Goal: Task Accomplishment & Management: Manage account settings

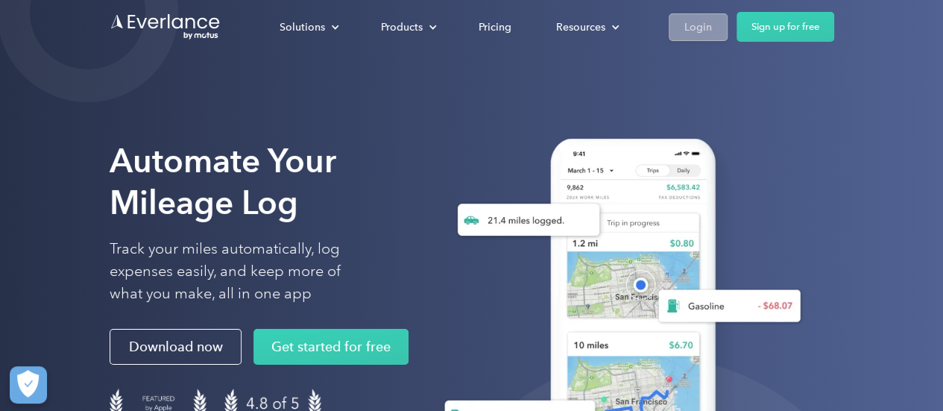
click at [694, 28] on div "Login" at bounding box center [699, 27] width 28 height 19
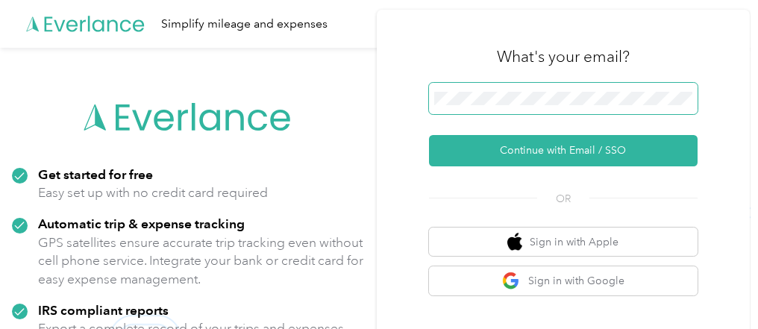
click at [523, 111] on span at bounding box center [563, 98] width 268 height 31
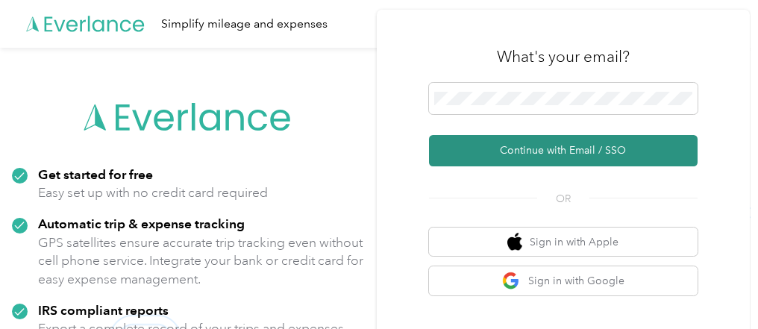
click at [532, 139] on button "Continue with Email / SSO" at bounding box center [563, 150] width 268 height 31
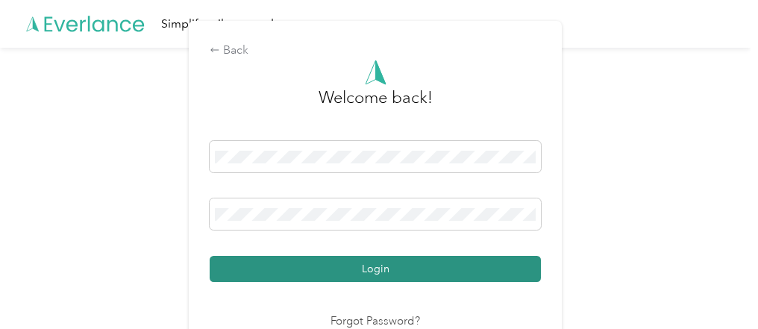
click at [373, 273] on button "Login" at bounding box center [375, 269] width 331 height 26
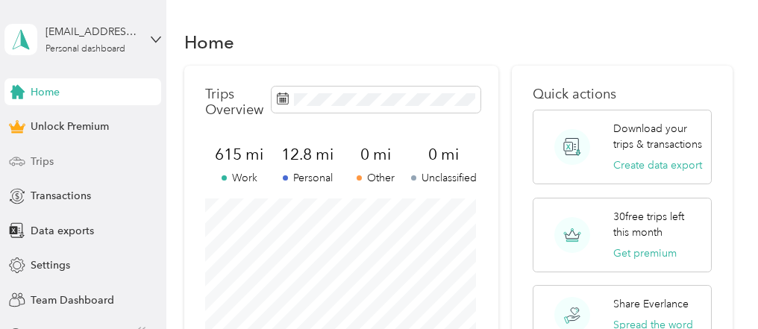
click at [68, 168] on div "Trips" at bounding box center [82, 161] width 157 height 27
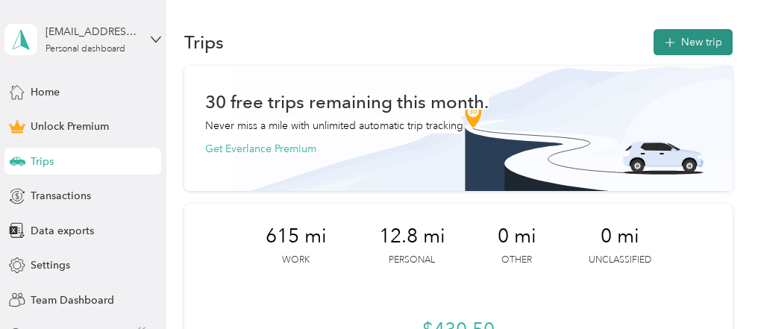
click at [694, 33] on button "New trip" at bounding box center [692, 42] width 79 height 26
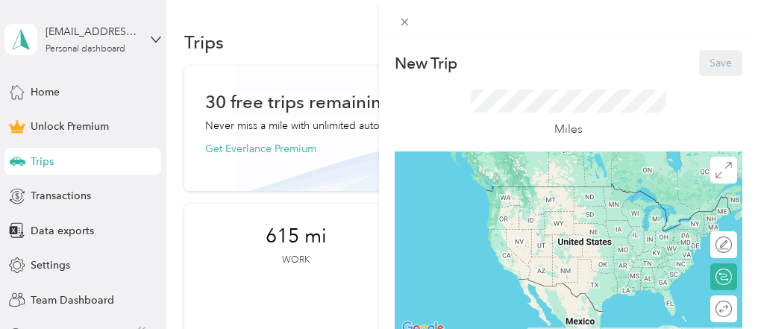
click at [755, 34] on div at bounding box center [568, 20] width 379 height 40
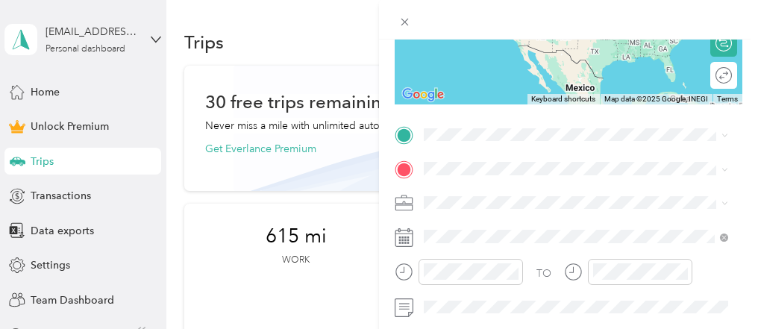
scroll to position [234, 0]
click at [478, 186] on span "2504 Judith Street Bethlehem, Pennsylvania 18020, United States" at bounding box center [568, 178] width 232 height 13
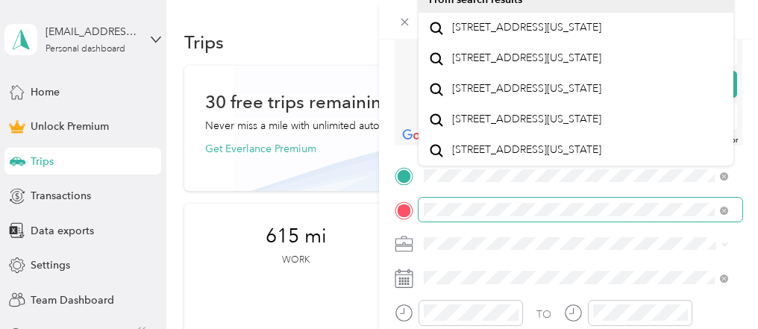
scroll to position [191, 0]
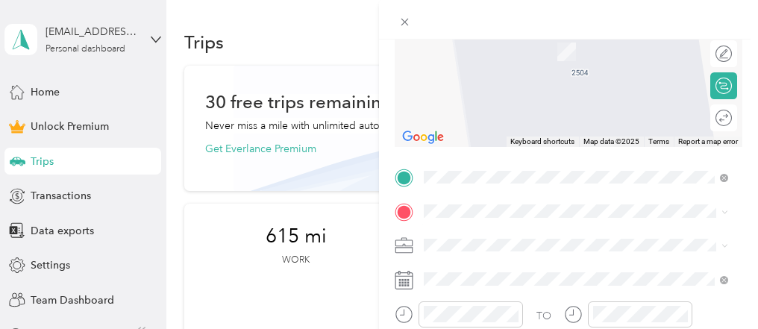
click at [590, 42] on li "504 Windsor Street Whitehall, Pennsylvania 18052, United States" at bounding box center [575, 26] width 315 height 31
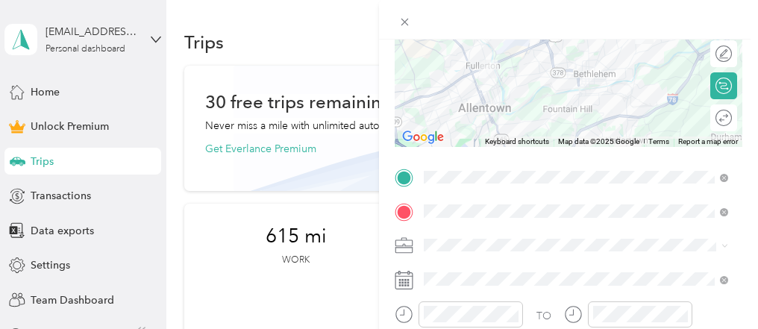
click at [448, 40] on ol "Work Personal travel Other Charity Medical Moving Commute" at bounding box center [575, 121] width 315 height 209
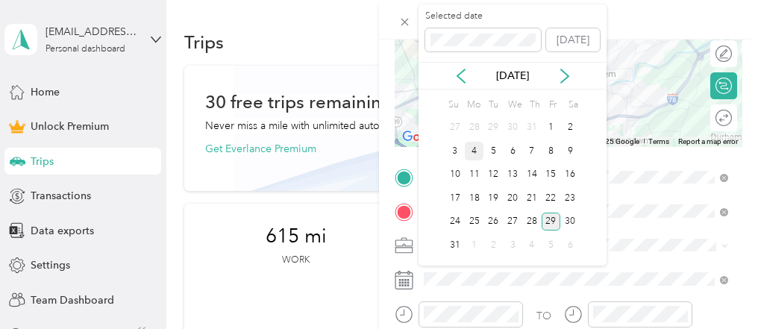
click at [472, 155] on div "4" at bounding box center [474, 151] width 19 height 19
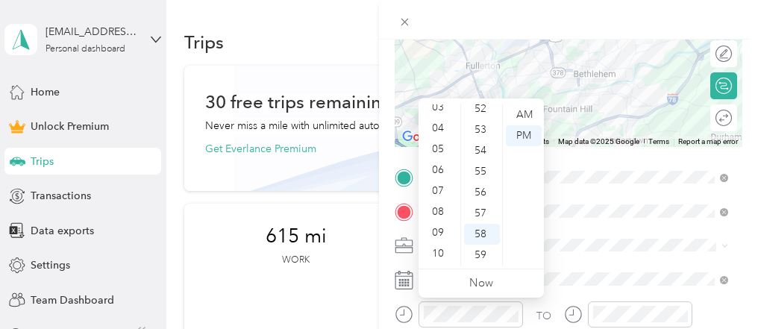
scroll to position [89, 0]
click at [439, 255] on div "11" at bounding box center [439, 255] width 36 height 21
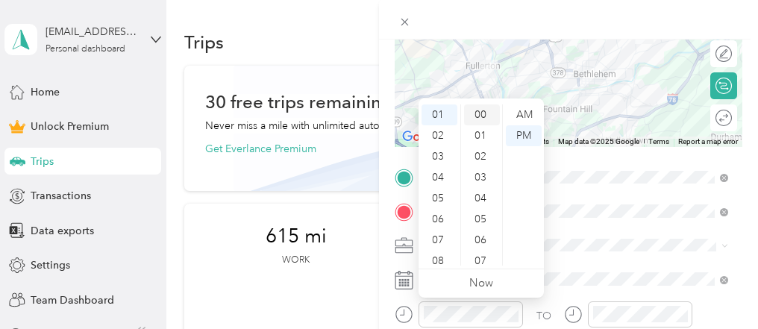
click at [487, 118] on div "00" at bounding box center [482, 114] width 36 height 21
click at [521, 116] on div "AM" at bounding box center [524, 114] width 36 height 21
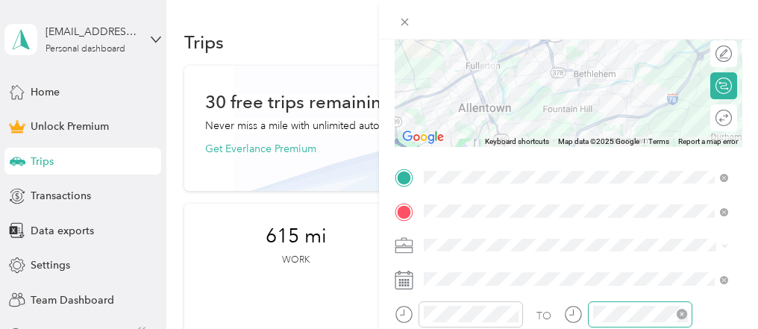
click at [607, 304] on div at bounding box center [640, 314] width 104 height 26
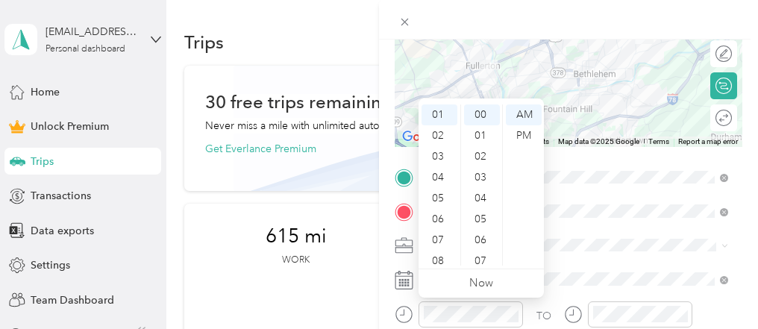
scroll to position [89, 0]
click at [443, 254] on div "11" at bounding box center [439, 255] width 36 height 21
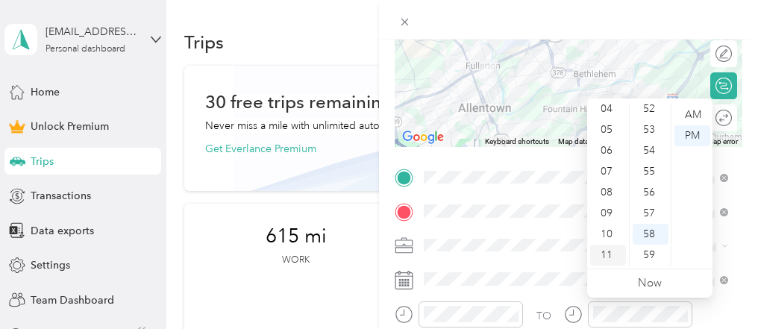
click at [606, 255] on div "11" at bounding box center [608, 255] width 36 height 21
click at [650, 210] on div "30" at bounding box center [650, 211] width 36 height 21
click at [691, 111] on div "AM" at bounding box center [692, 114] width 36 height 21
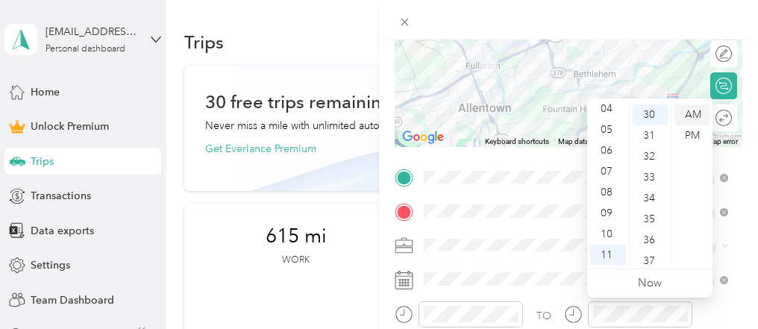
click at [691, 111] on div "AM" at bounding box center [692, 114] width 36 height 21
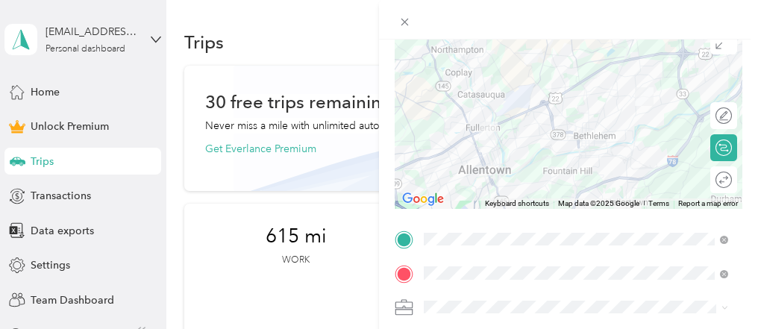
scroll to position [0, 0]
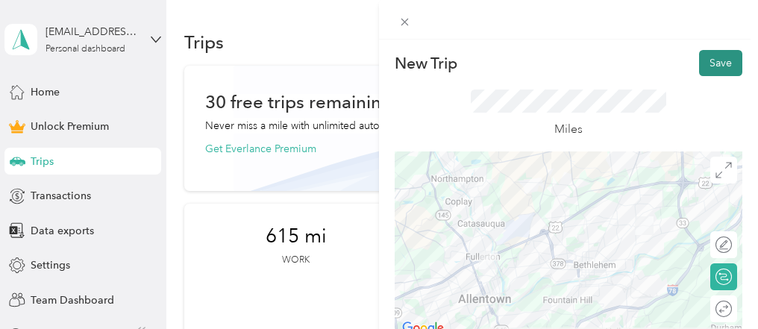
click at [710, 60] on button "Save" at bounding box center [720, 63] width 43 height 26
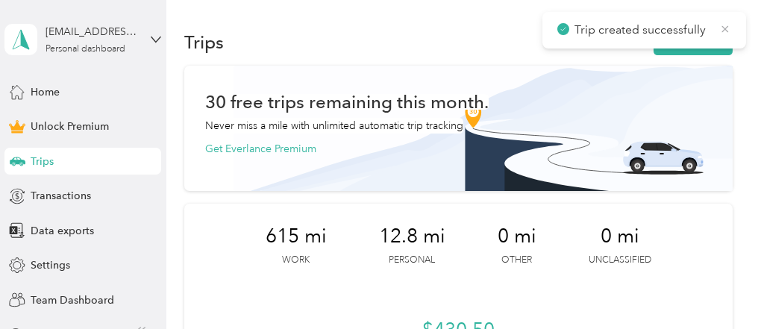
click at [720, 34] on icon at bounding box center [725, 28] width 12 height 13
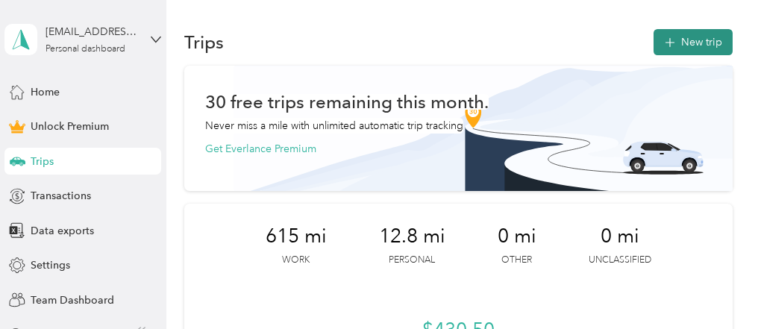
click at [709, 43] on button "New trip" at bounding box center [692, 42] width 79 height 26
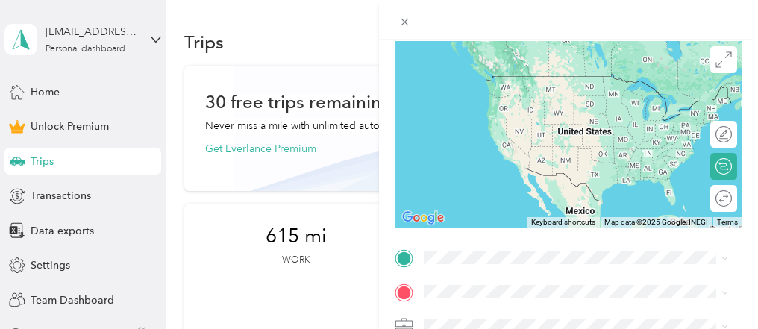
scroll to position [122, 0]
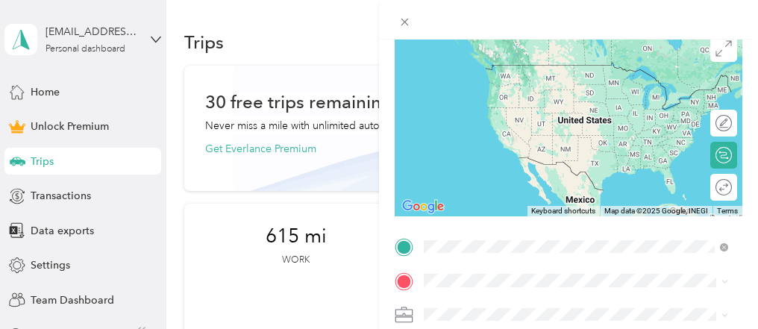
click at [537, 59] on span "504 Windsor Street Whitehall, Pennsylvania 18052, United States" at bounding box center [526, 63] width 149 height 13
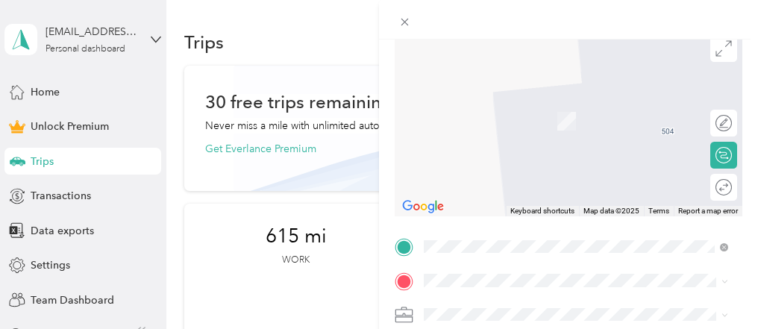
click at [496, 137] on div "2504 Judith Street Bethlehem, Pennsylvania 18020, United States" at bounding box center [576, 127] width 294 height 20
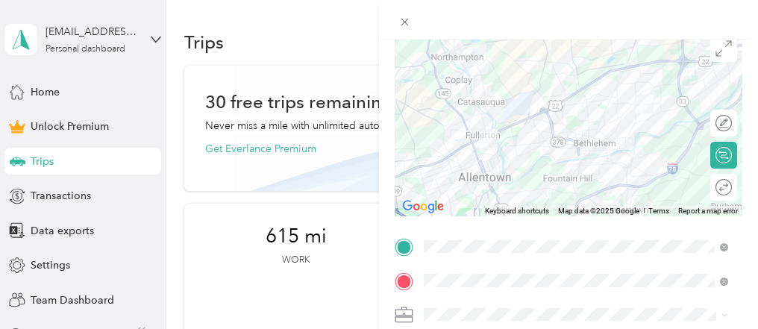
click at [456, 107] on li "Work" at bounding box center [575, 99] width 315 height 26
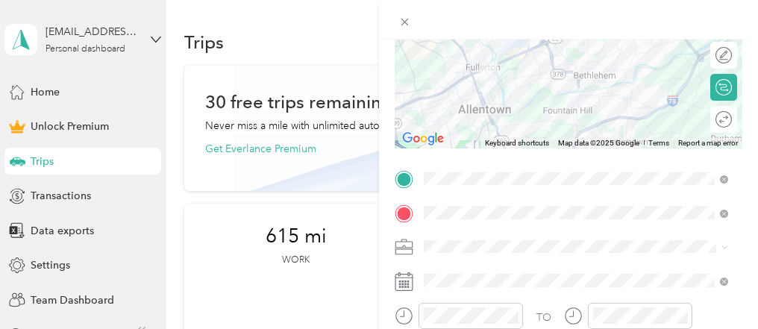
scroll to position [190, 0]
click at [471, 35] on div "Work" at bounding box center [567, 29] width 277 height 16
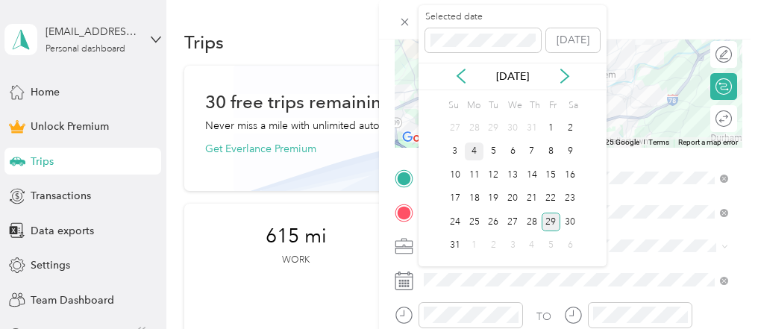
click at [471, 151] on div "4" at bounding box center [474, 151] width 19 height 19
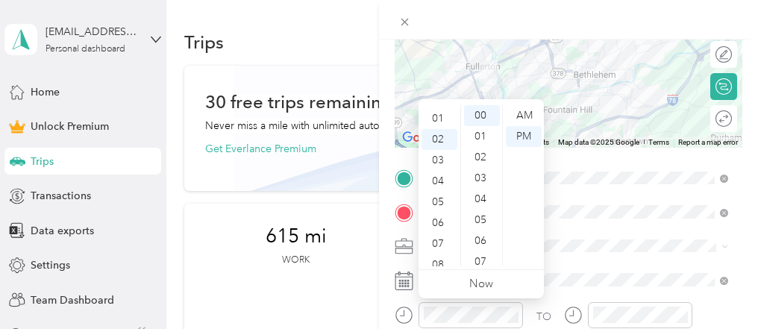
scroll to position [0, 0]
click at [443, 136] on div "01" at bounding box center [439, 136] width 36 height 21
click at [476, 113] on div "00" at bounding box center [482, 115] width 36 height 21
click at [519, 134] on div "PM" at bounding box center [524, 136] width 36 height 21
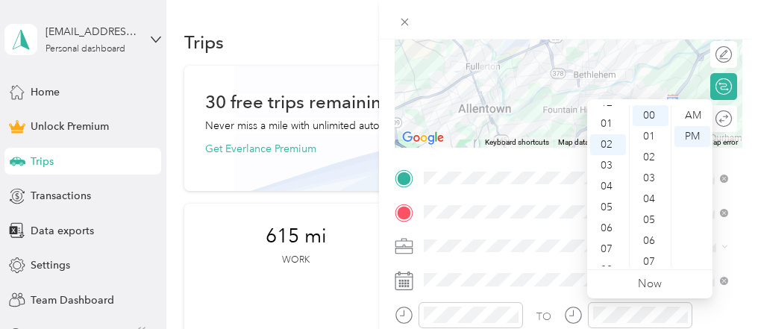
scroll to position [0, 0]
click at [608, 135] on div "01" at bounding box center [608, 136] width 36 height 21
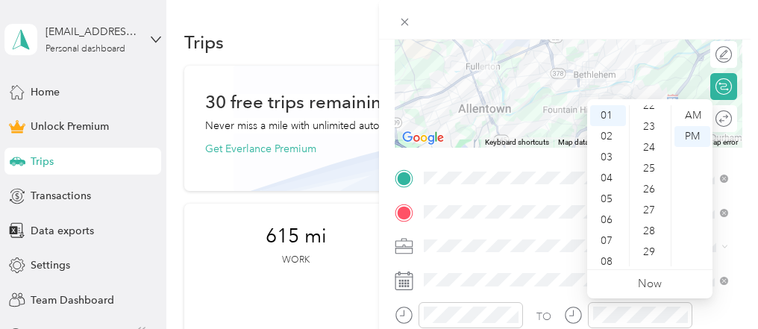
scroll to position [610, 0]
click at [648, 128] on div "30" at bounding box center [650, 132] width 36 height 21
click at [685, 135] on div "PM" at bounding box center [692, 136] width 36 height 21
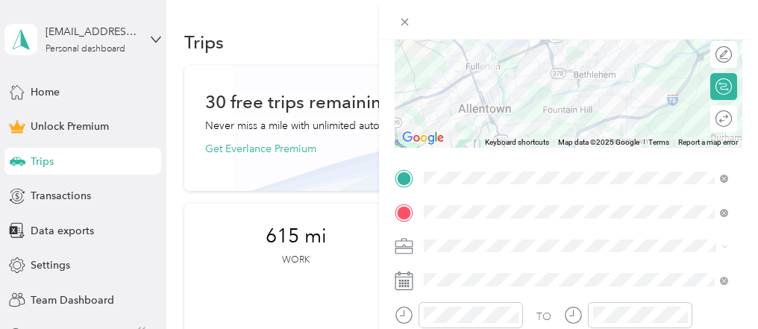
click at [541, 263] on div "TO Add photo" at bounding box center [569, 329] width 348 height 327
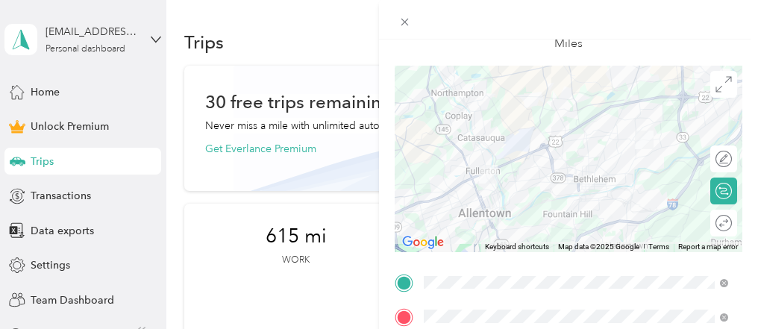
scroll to position [0, 0]
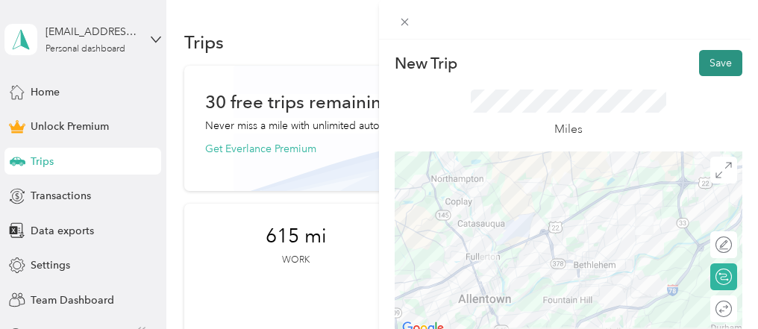
click at [719, 58] on button "Save" at bounding box center [720, 63] width 43 height 26
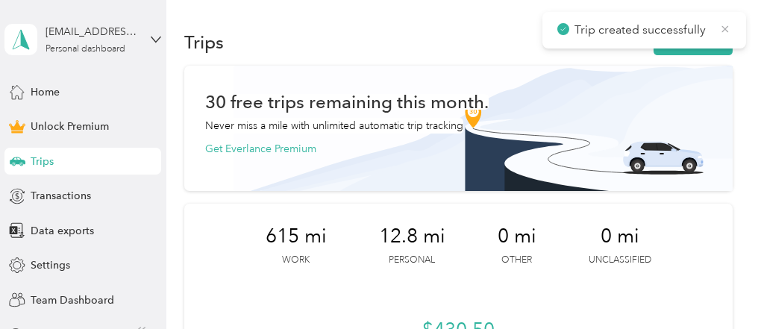
click at [723, 30] on icon at bounding box center [725, 28] width 12 height 13
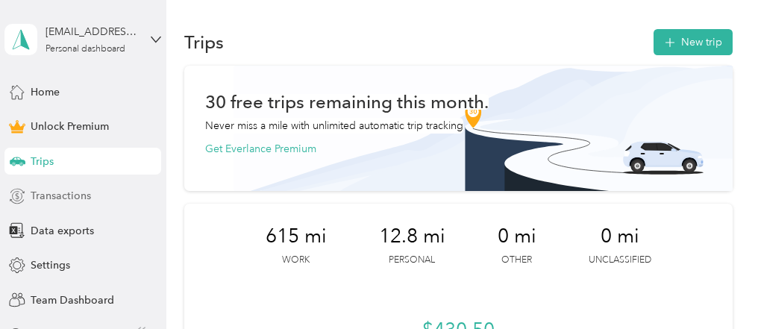
click at [66, 196] on span "Transactions" at bounding box center [61, 196] width 60 height 16
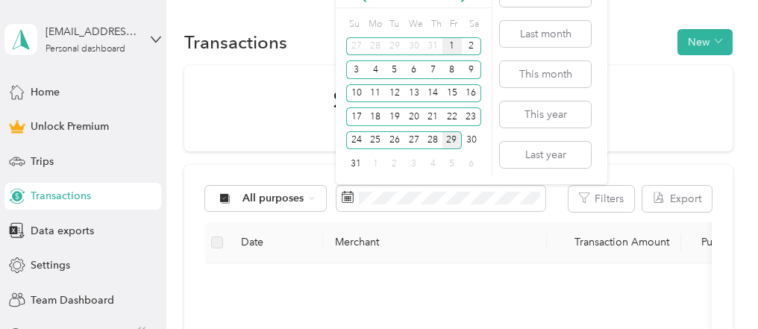
click at [453, 43] on div "1" at bounding box center [451, 46] width 19 height 19
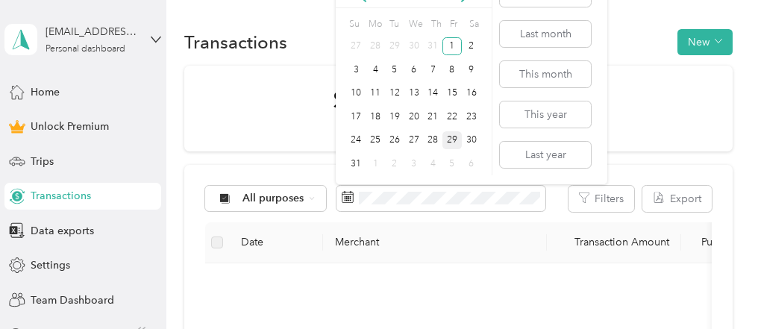
click at [455, 134] on div "29" at bounding box center [451, 140] width 19 height 19
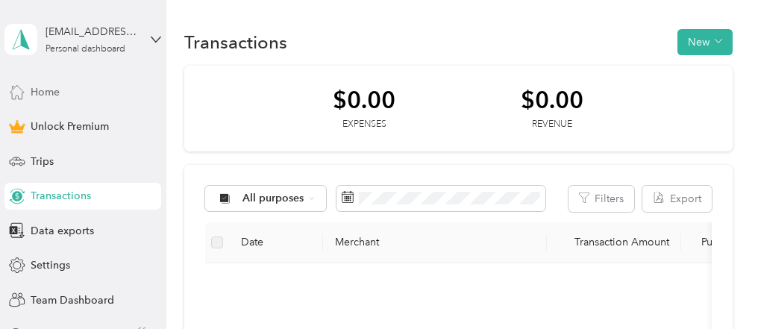
click at [57, 87] on div "Home" at bounding box center [82, 91] width 157 height 27
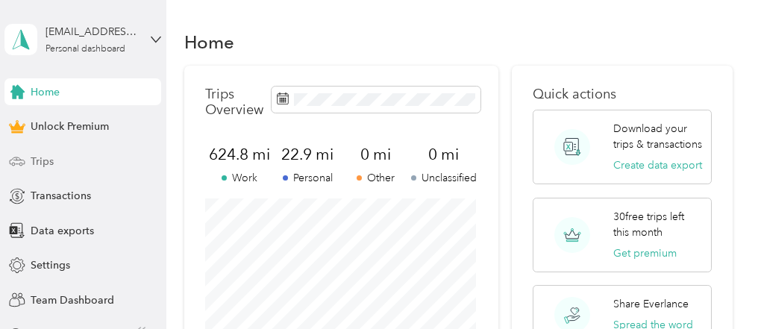
click at [60, 163] on div "Trips" at bounding box center [82, 161] width 157 height 27
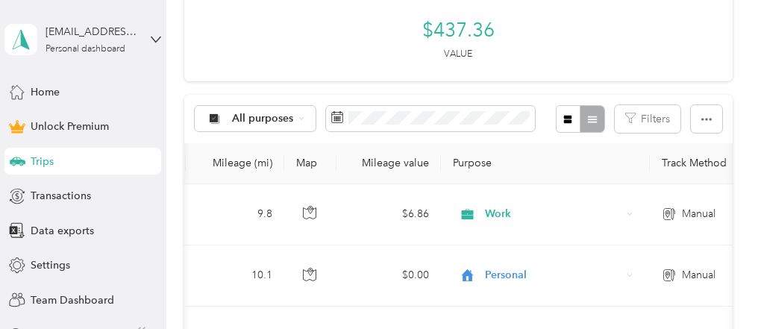
scroll to position [338, 0]
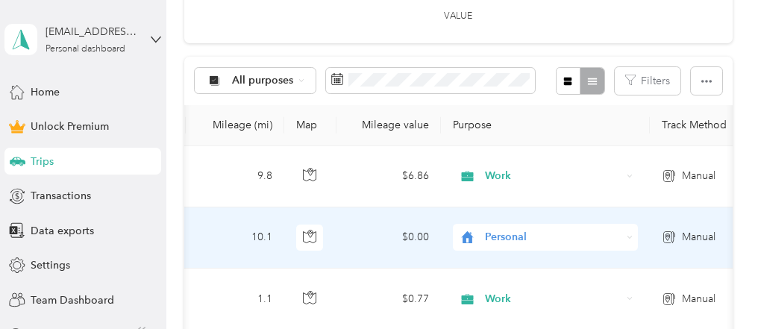
click at [507, 238] on span "Personal" at bounding box center [553, 237] width 136 height 16
click at [506, 29] on ol "Work Personal travel Other Charity Medical Moving Commute" at bounding box center [545, 114] width 185 height 209
click at [511, 242] on span "Personal" at bounding box center [553, 237] width 136 height 16
click at [485, 25] on li "Work" at bounding box center [545, 25] width 185 height 26
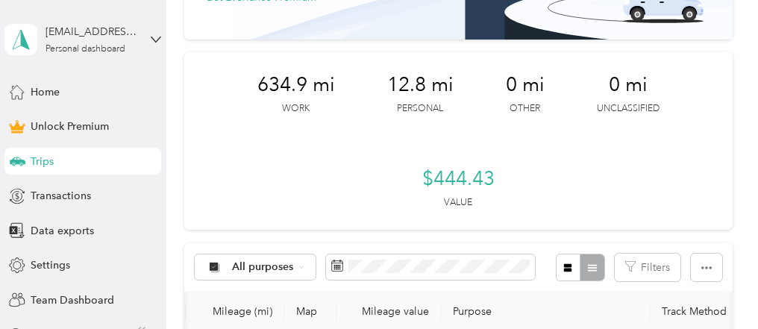
scroll to position [0, 0]
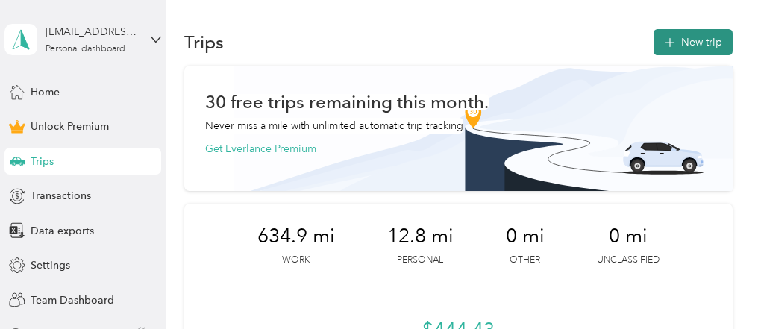
click at [715, 42] on button "New trip" at bounding box center [692, 42] width 79 height 26
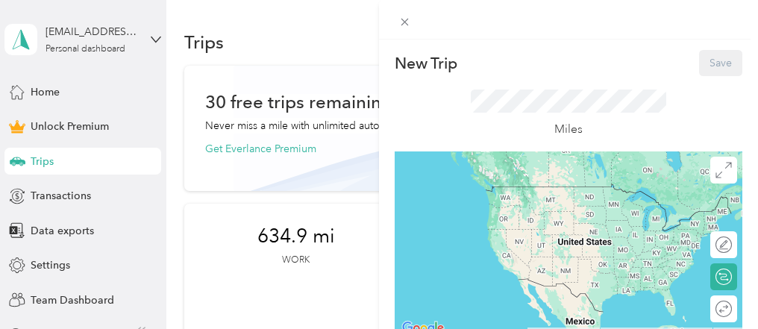
click at [26, 96] on div "New Trip Save This trip cannot be edited because it is either under review, app…" at bounding box center [379, 164] width 758 height 329
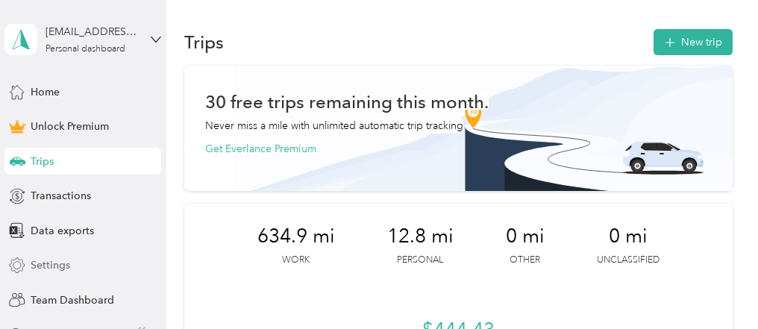
click at [37, 263] on span "Settings" at bounding box center [51, 265] width 40 height 16
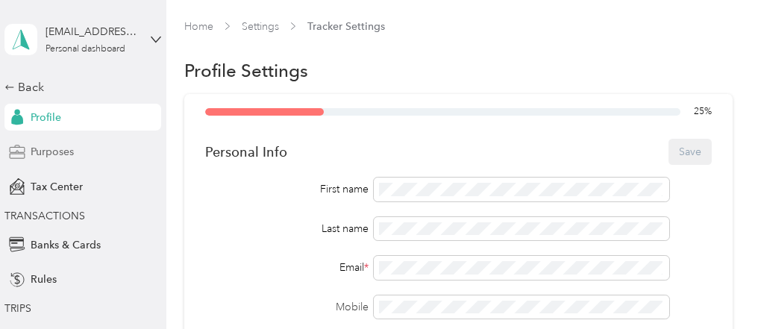
click at [68, 148] on span "Purposes" at bounding box center [52, 152] width 43 height 16
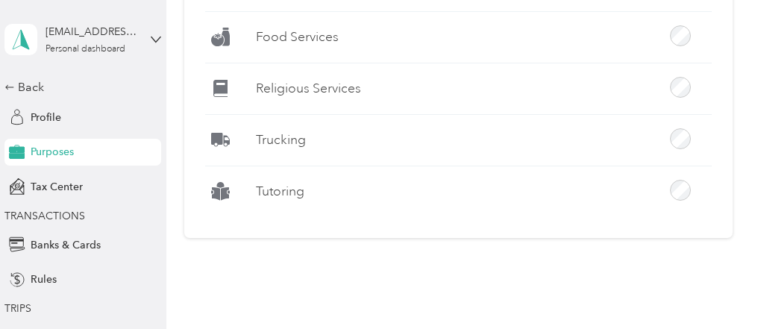
scroll to position [1657, 0]
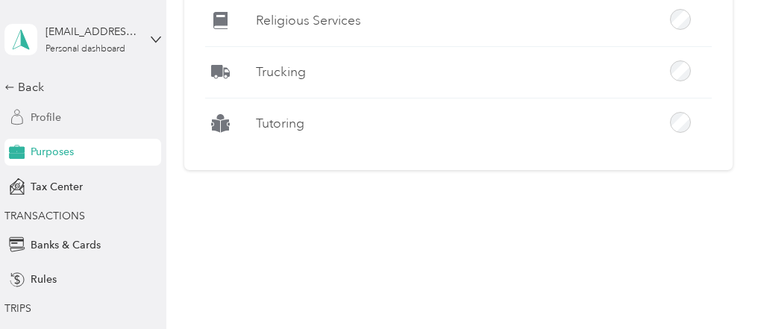
click at [39, 127] on div "Profile" at bounding box center [82, 117] width 157 height 27
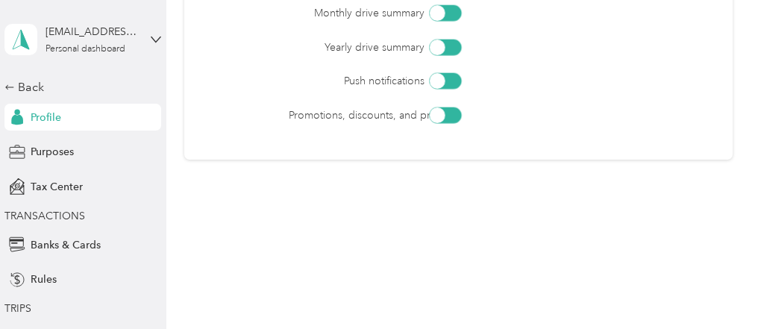
scroll to position [814, 0]
click at [31, 100] on div "Back Profile Purposes Tax Center TRANSACTIONS Banks & Cards Rules TRIPS Tracker…" at bounding box center [82, 313] width 157 height 470
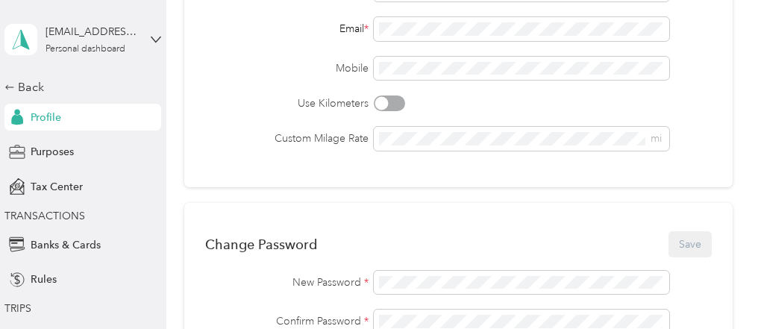
scroll to position [0, 0]
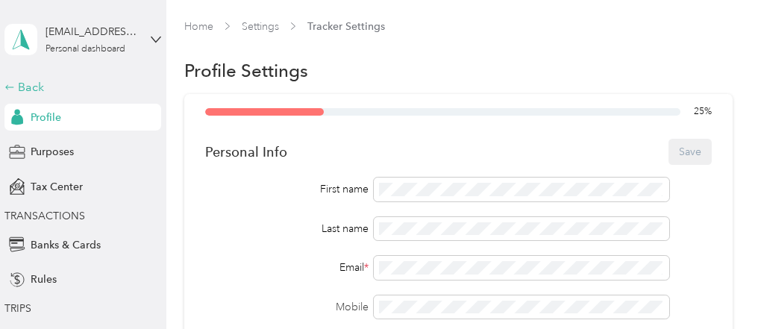
click at [19, 87] on div "Back" at bounding box center [78, 87] width 149 height 18
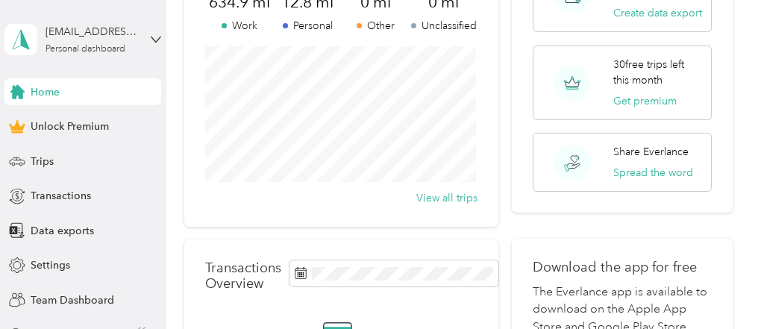
scroll to position [153, 0]
click at [55, 191] on span "Transactions" at bounding box center [61, 196] width 60 height 16
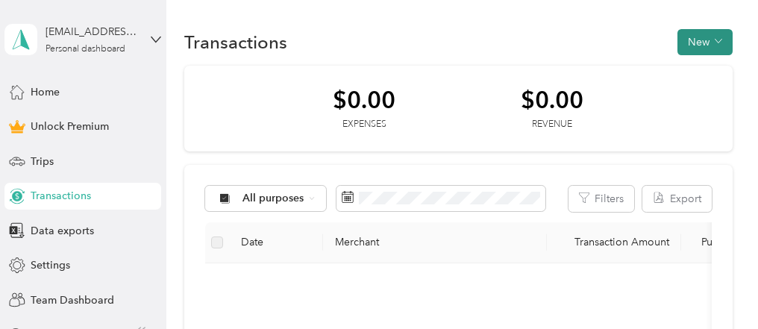
click at [716, 40] on icon "button" at bounding box center [717, 40] width 7 height 7
click at [34, 163] on span "Trips" at bounding box center [42, 162] width 23 height 16
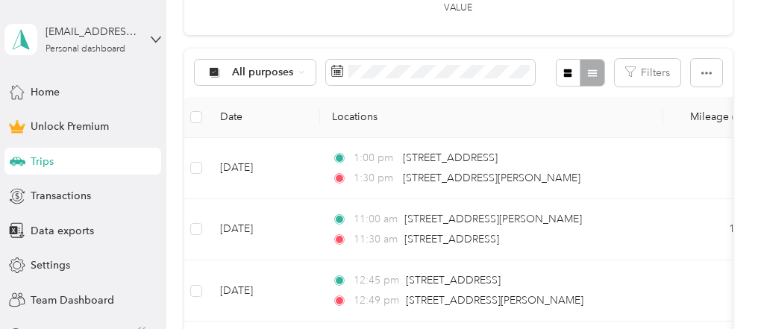
scroll to position [348, 0]
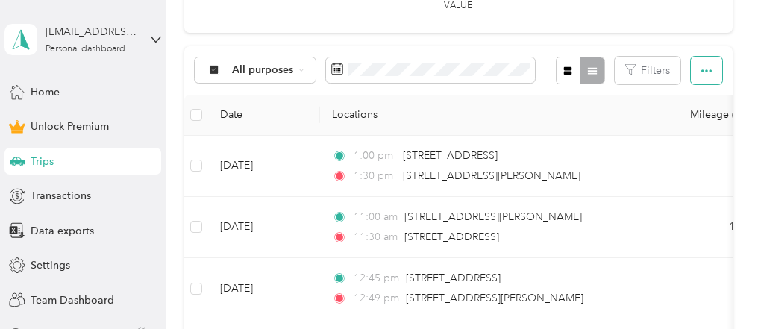
click at [708, 70] on icon "button" at bounding box center [706, 70] width 10 height 3
click at [724, 113] on th "Mileage (mi)" at bounding box center [712, 115] width 98 height 41
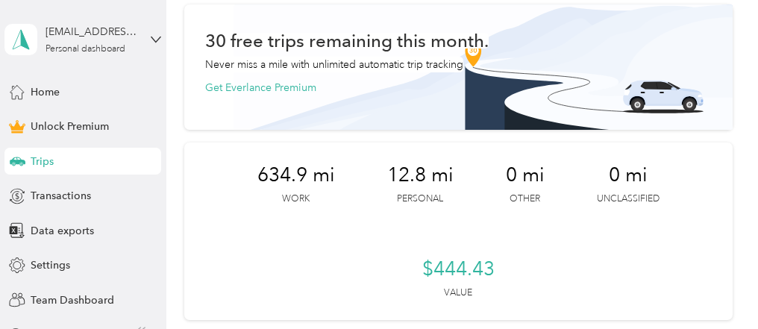
scroll to position [0, 0]
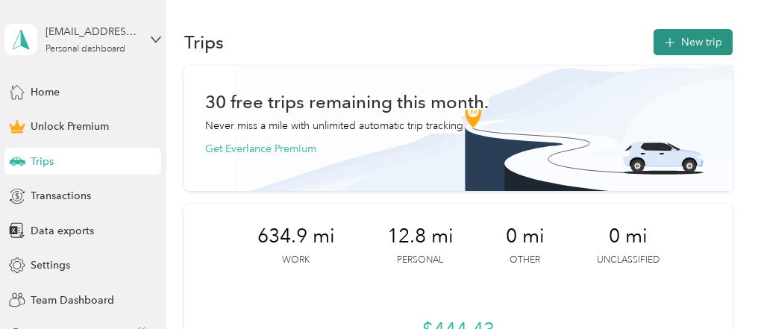
click at [698, 43] on button "New trip" at bounding box center [692, 42] width 79 height 26
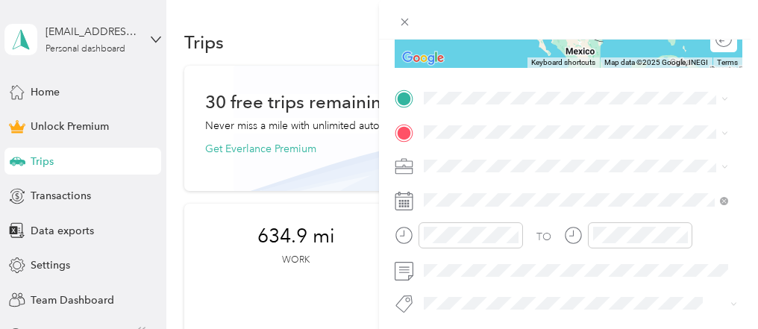
scroll to position [269, 0]
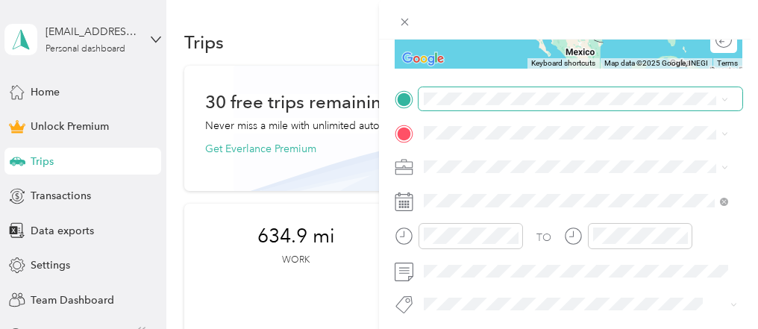
click at [723, 103] on span at bounding box center [724, 98] width 7 height 13
click at [722, 99] on icon at bounding box center [724, 99] width 7 height 7
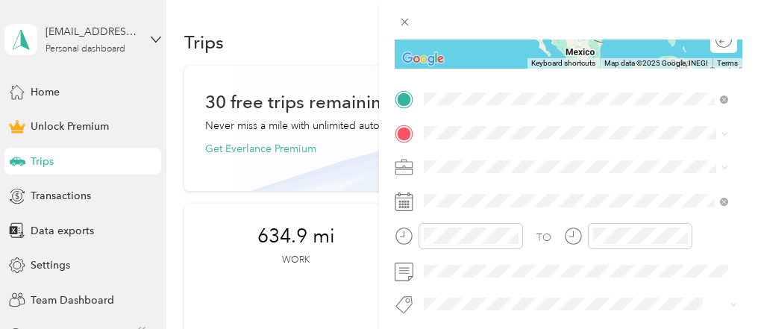
click at [603, 189] on span "2504 Judith Street Bethlehem, Pennsylvania 18020, United States" at bounding box center [568, 182] width 232 height 13
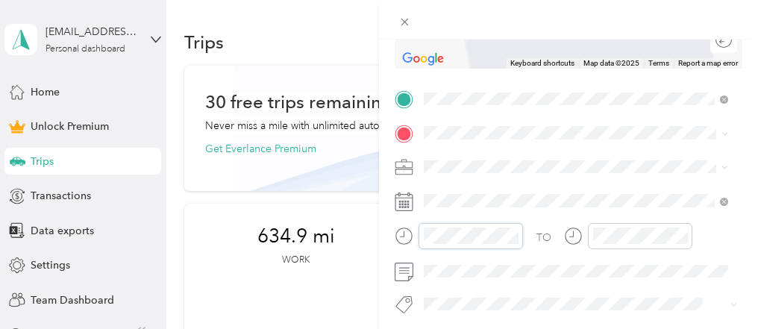
click at [398, 237] on div at bounding box center [459, 236] width 128 height 26
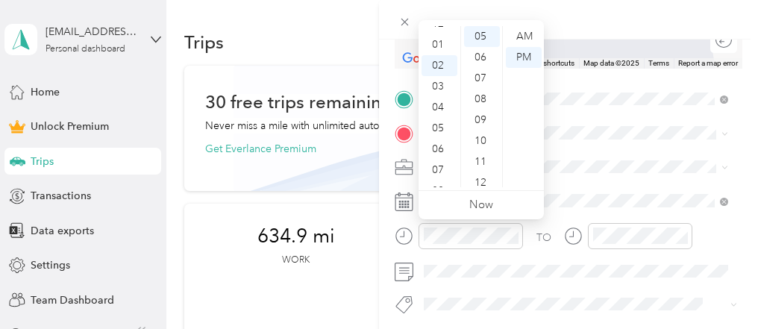
scroll to position [0, 0]
click at [441, 58] on div "01" at bounding box center [439, 57] width 36 height 21
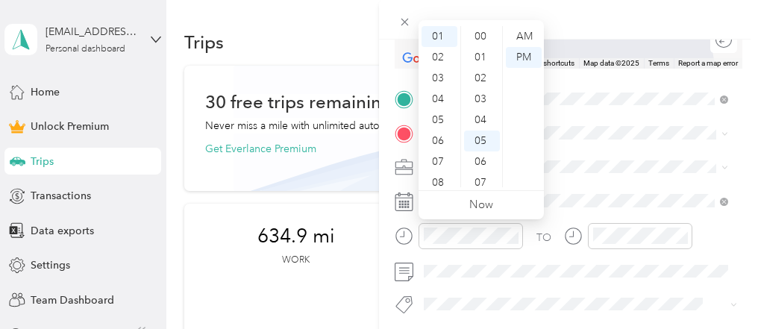
click at [497, 168] on ul "00 01 02 03 04 05 06 07 08 09 10 11 12 13 14 15 16 17 18 19 20 21 22 23 24 25 2…" at bounding box center [481, 106] width 42 height 161
click at [487, 131] on div "30" at bounding box center [482, 135] width 36 height 21
click at [525, 53] on div "PM" at bounding box center [524, 57] width 36 height 21
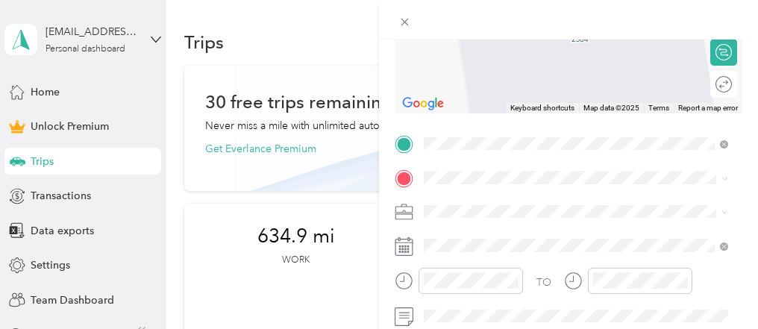
scroll to position [224, 0]
click at [474, 3] on li "Work" at bounding box center [575, 3] width 315 height 26
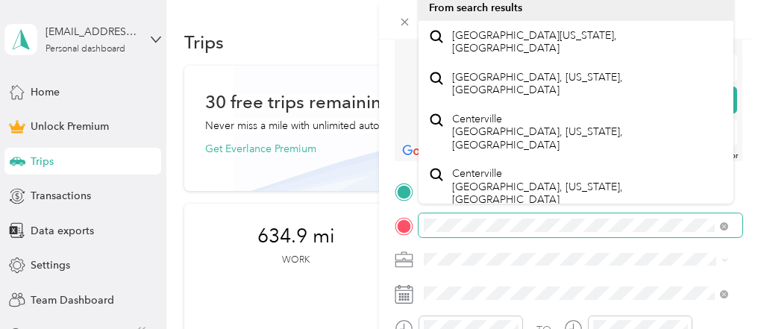
scroll to position [186, 0]
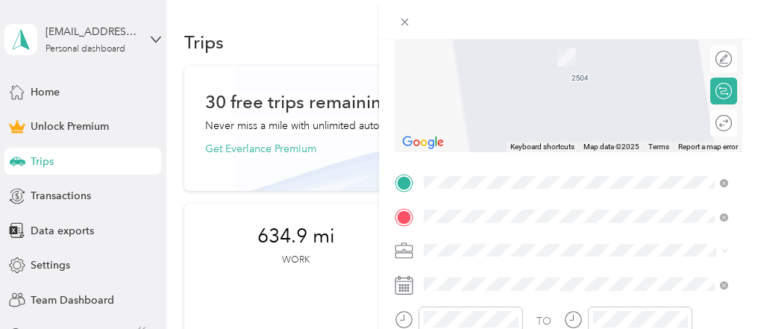
click at [572, 328] on div "Select all Export New Trip Save This trip cannot be edited because it is either…" at bounding box center [375, 329] width 750 height 0
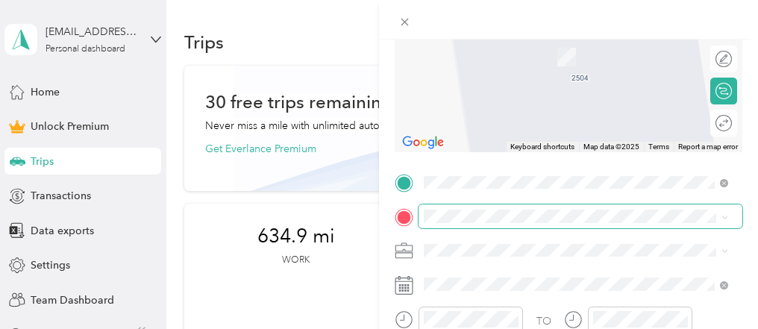
click at [500, 206] on span at bounding box center [580, 216] width 324 height 24
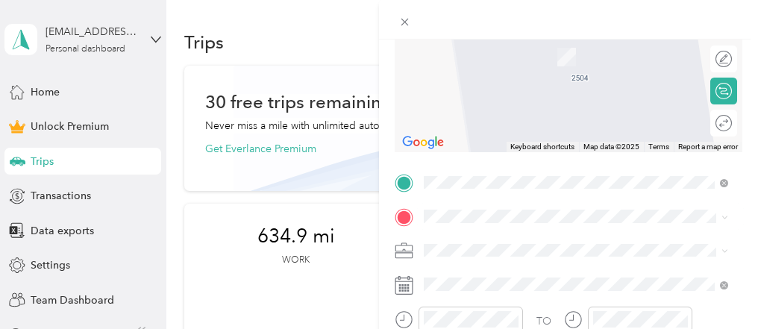
click at [496, 43] on div "2035 Rainlilly Drive Center Valley, Pennsylvania 18034, United States" at bounding box center [576, 32] width 294 height 20
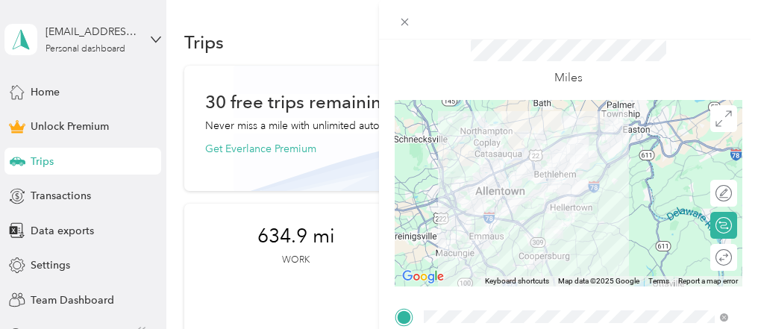
scroll to position [0, 0]
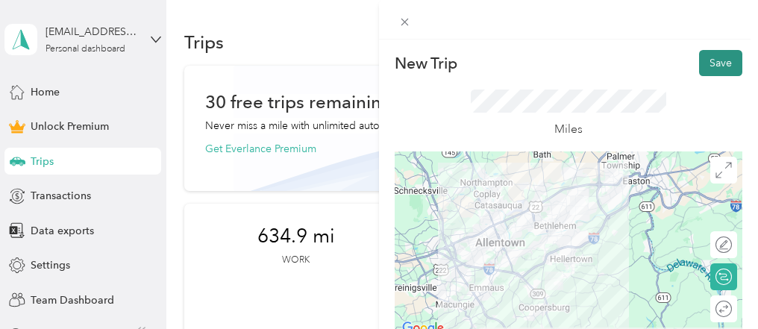
click at [717, 70] on button "Save" at bounding box center [720, 63] width 43 height 26
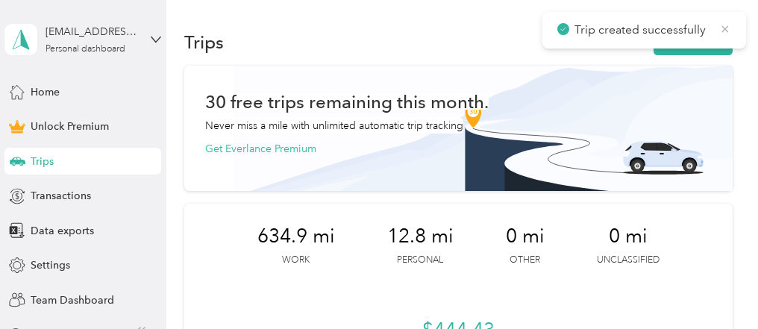
click at [726, 29] on icon at bounding box center [725, 28] width 12 height 13
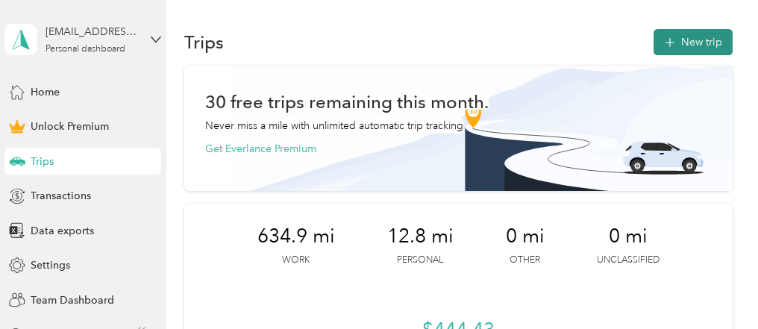
click at [714, 40] on button "New trip" at bounding box center [692, 42] width 79 height 26
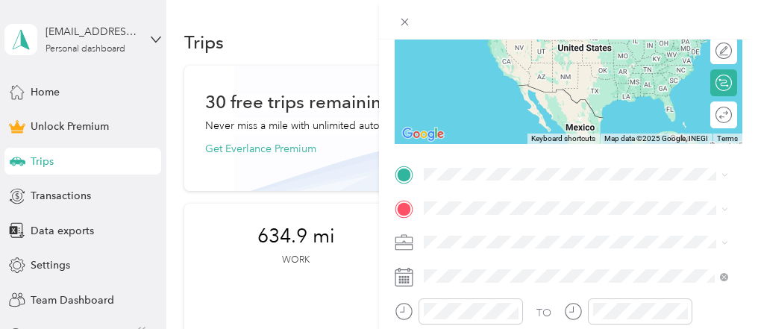
scroll to position [209, 0]
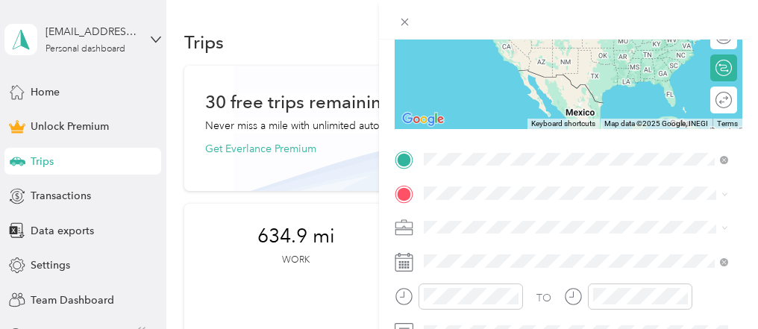
click at [468, 216] on span "2035 Rainlilly Drive Center Valley, Pennsylvania 18034, United States" at bounding box center [526, 213] width 149 height 13
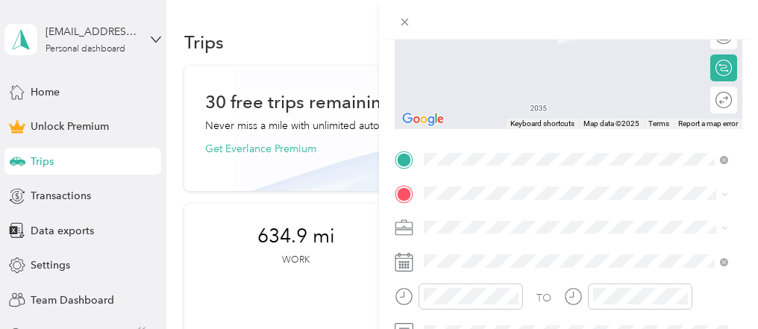
click at [577, 10] on span "2504 Judith Street Bethlehem, Pennsylvania 18020, United States" at bounding box center [568, 3] width 232 height 13
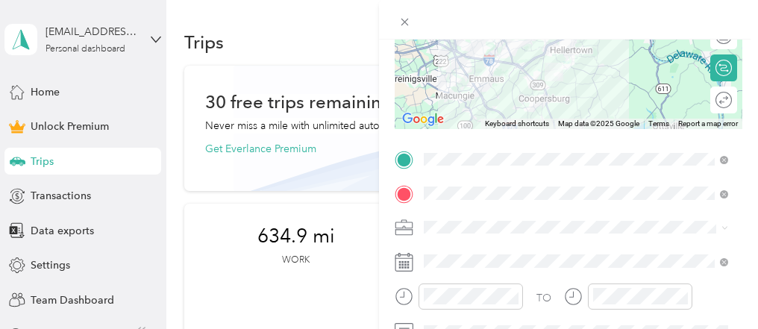
click at [471, 17] on li "Work" at bounding box center [575, 18] width 315 height 26
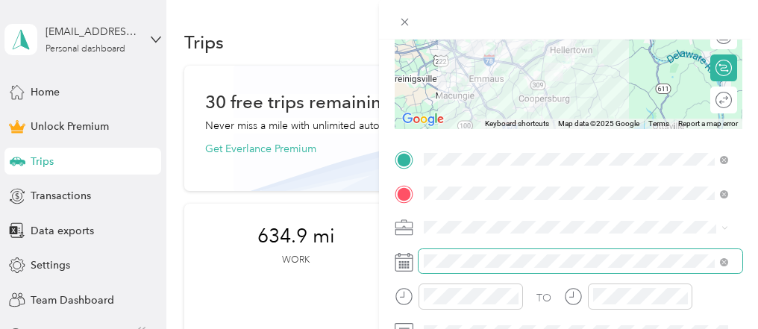
click at [474, 251] on span at bounding box center [580, 261] width 324 height 24
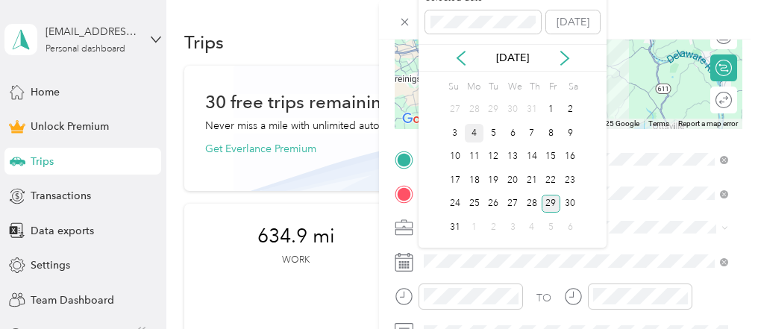
click at [475, 129] on div "4" at bounding box center [474, 133] width 19 height 19
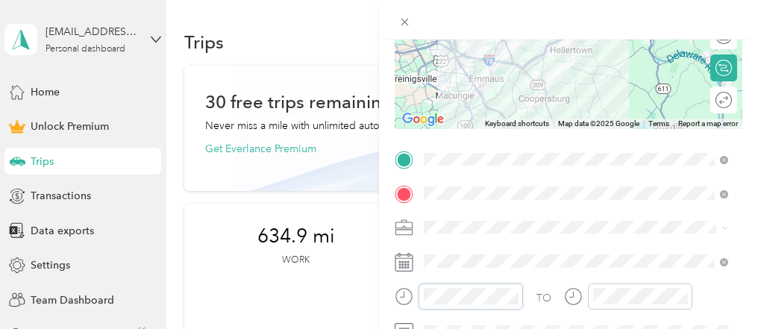
click at [395, 307] on div at bounding box center [459, 296] width 128 height 26
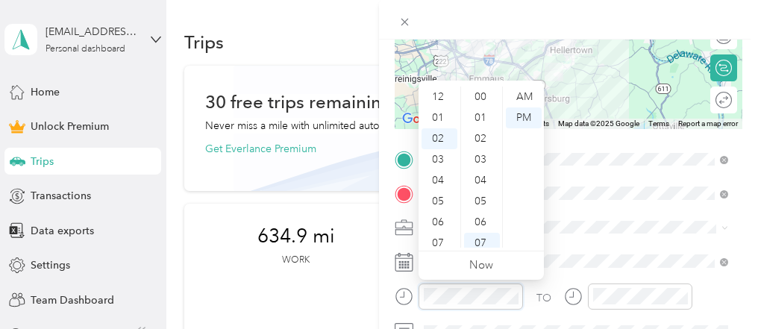
scroll to position [42, 0]
click at [442, 142] on div "04" at bounding box center [439, 138] width 36 height 21
click at [483, 91] on div "00" at bounding box center [482, 91] width 36 height 21
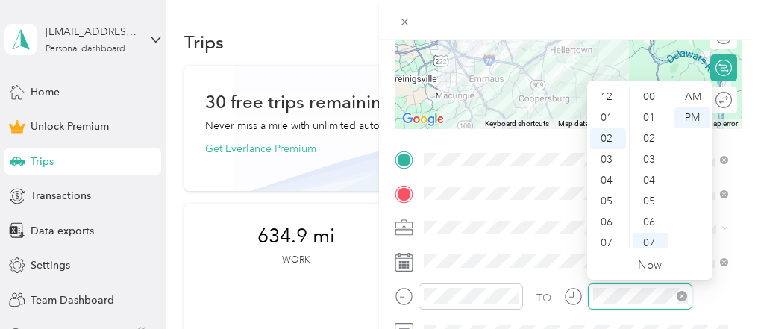
scroll to position [42, 0]
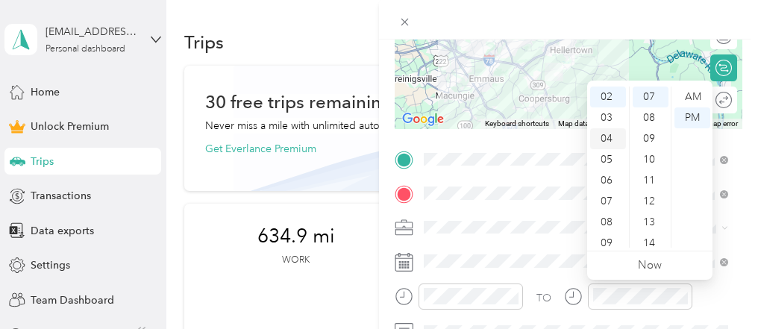
click at [609, 140] on div "04" at bounding box center [608, 138] width 36 height 21
click at [647, 154] on div "30" at bounding box center [650, 155] width 36 height 21
click at [690, 118] on div "PM" at bounding box center [692, 117] width 36 height 21
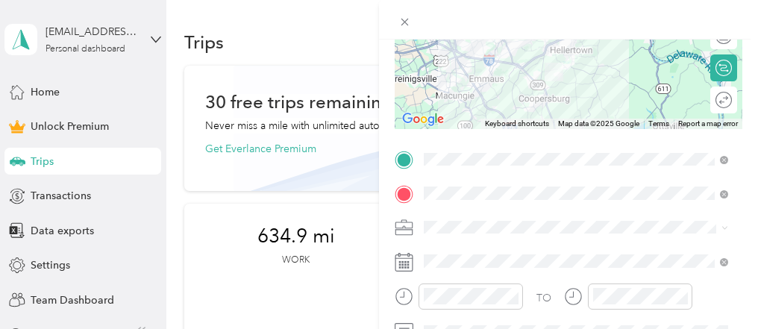
scroll to position [0, 0]
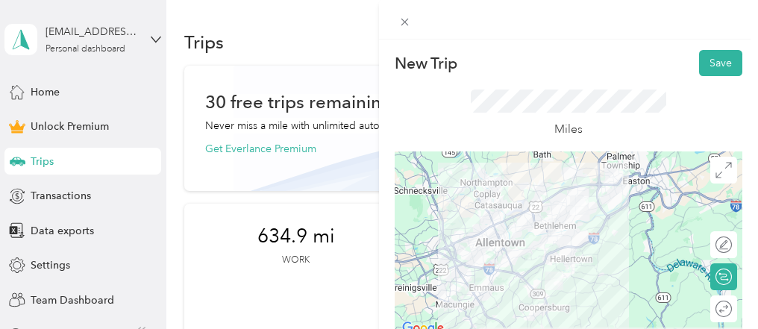
click at [757, 88] on div "New Trip Save This trip cannot be edited because it is either under review, app…" at bounding box center [568, 204] width 379 height 329
click at [709, 60] on button "Save" at bounding box center [720, 63] width 43 height 26
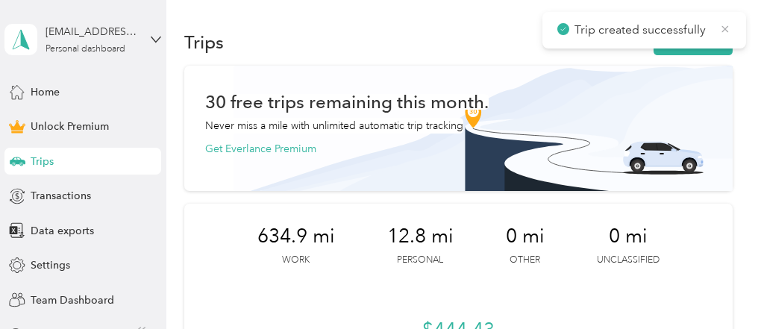
click at [724, 30] on icon at bounding box center [725, 28] width 7 height 7
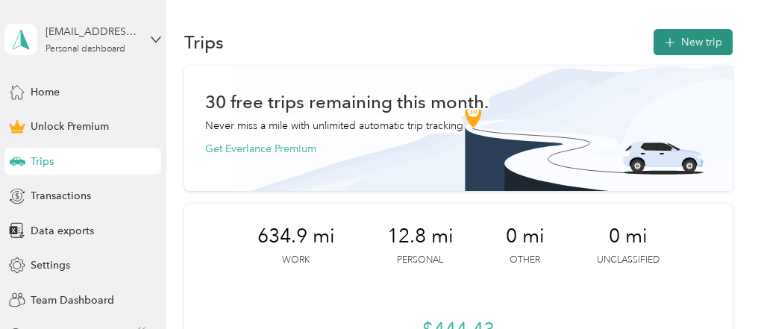
click at [711, 41] on button "New trip" at bounding box center [692, 42] width 79 height 26
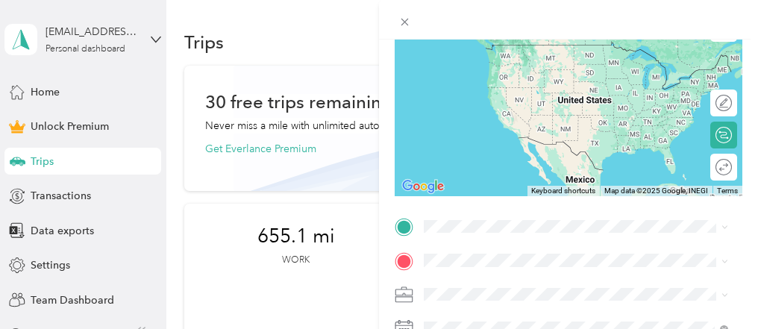
scroll to position [161, 0]
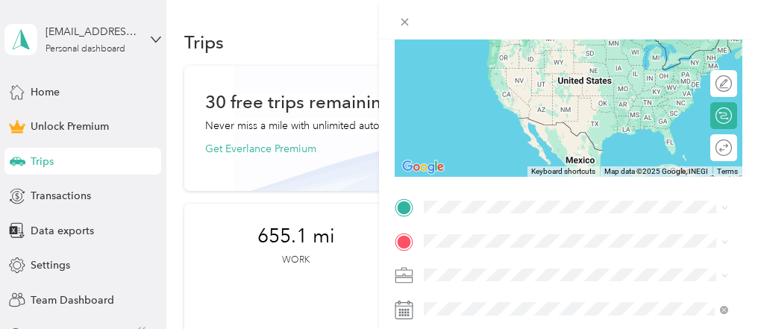
click at [512, 63] on div "2504 Judith Street Bethlehem, Pennsylvania 18020, United States" at bounding box center [576, 53] width 294 height 20
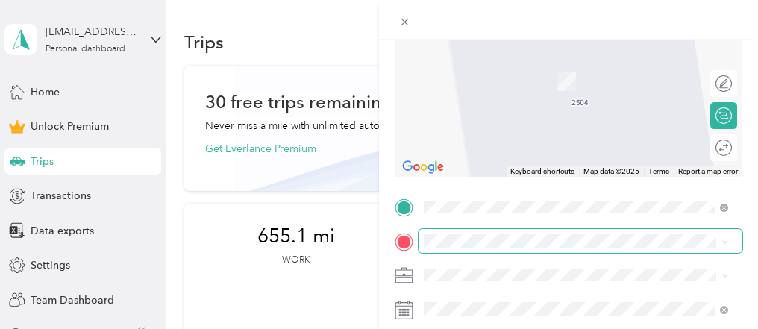
click at [448, 233] on span at bounding box center [580, 241] width 324 height 24
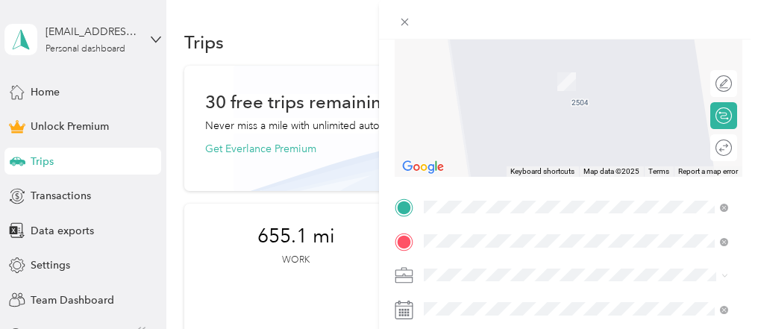
click at [483, 76] on span "2436 North Delaware Drive Mount Bethel, Pennsylvania 18343, United States" at bounding box center [554, 74] width 204 height 13
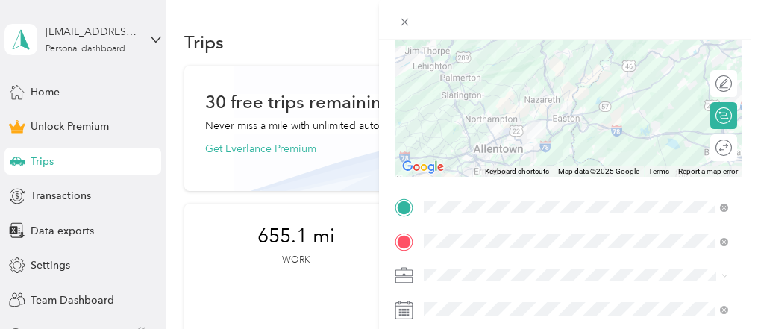
click at [469, 70] on ol "Work Personal travel Other Charity Medical Moving Commute" at bounding box center [575, 156] width 315 height 209
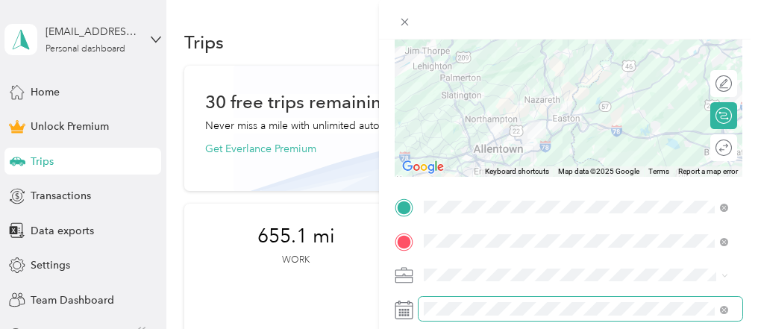
click at [451, 315] on span at bounding box center [580, 309] width 324 height 24
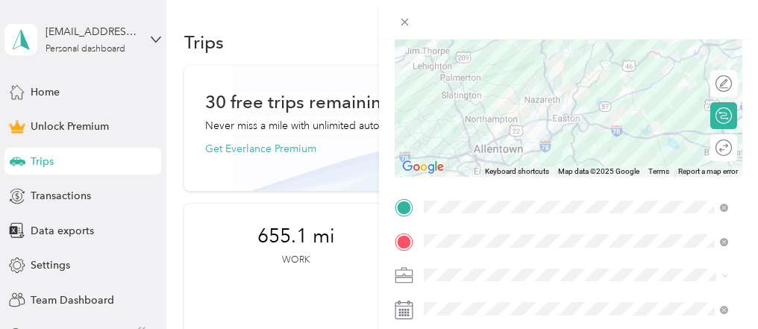
click at [411, 307] on icon at bounding box center [404, 310] width 19 height 19
click at [403, 307] on icon at bounding box center [404, 310] width 19 height 19
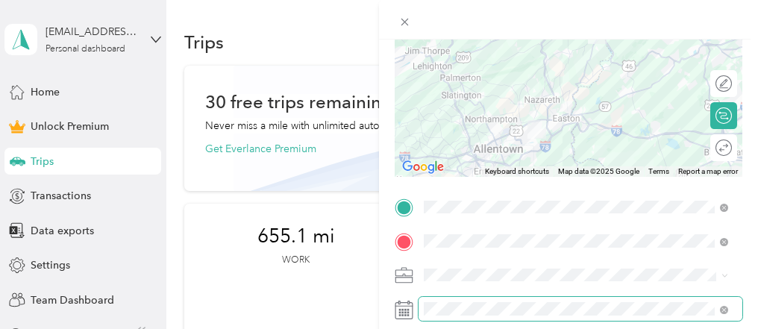
click at [422, 309] on span at bounding box center [580, 309] width 324 height 24
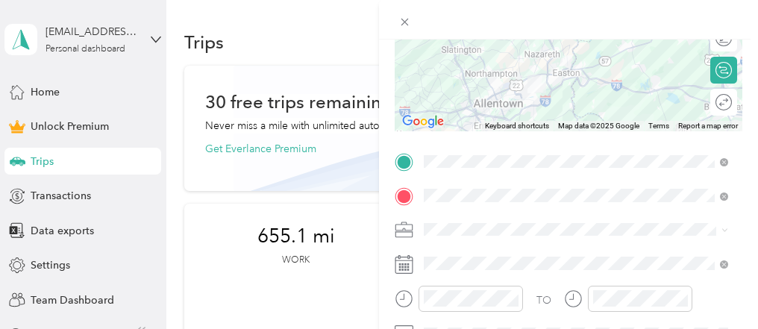
scroll to position [211, 0]
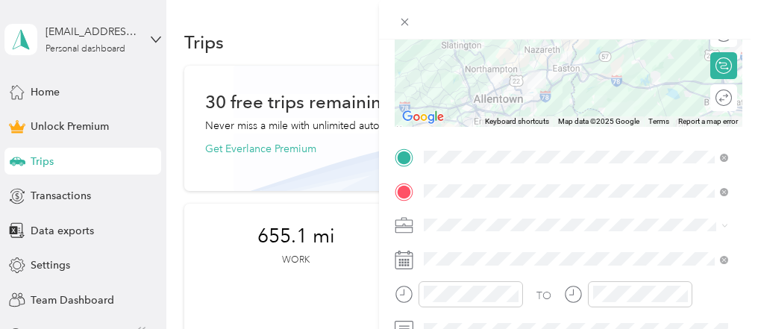
click at [400, 263] on icon at bounding box center [404, 260] width 19 height 19
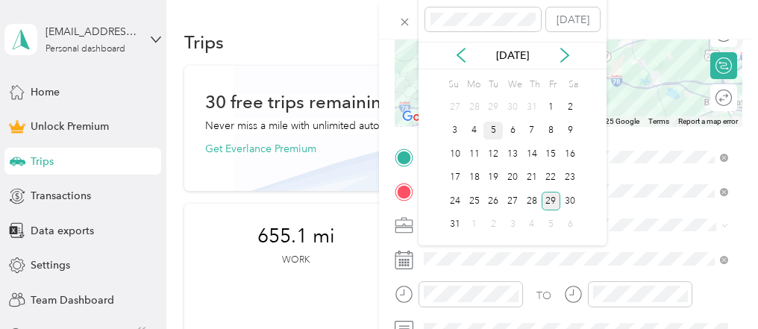
click at [488, 132] on div "5" at bounding box center [492, 131] width 19 height 19
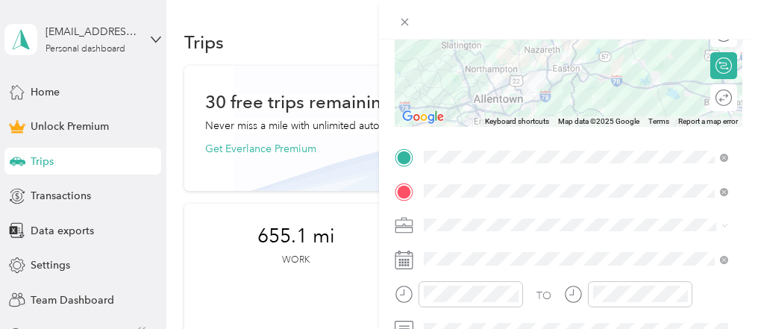
click at [356, 307] on div "New Trip Save This trip cannot be edited because it is either under review, app…" at bounding box center [379, 164] width 758 height 329
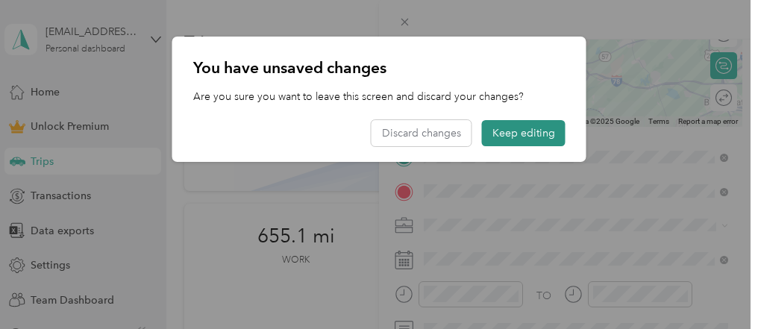
click at [501, 134] on button "Keep editing" at bounding box center [524, 133] width 84 height 26
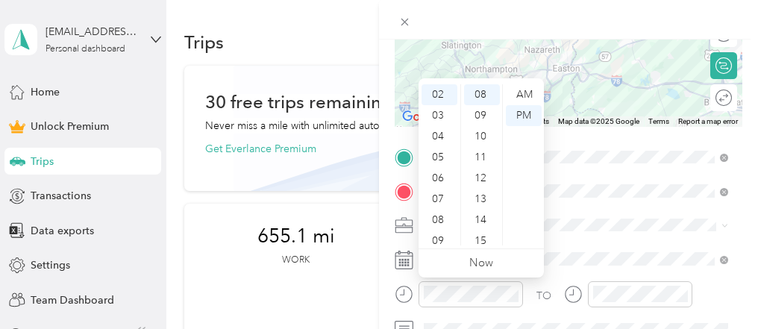
scroll to position [89, 0]
click at [443, 230] on div "11" at bounding box center [439, 234] width 36 height 21
click at [482, 95] on div "00" at bounding box center [482, 94] width 36 height 21
click at [526, 93] on div "AM" at bounding box center [524, 94] width 36 height 21
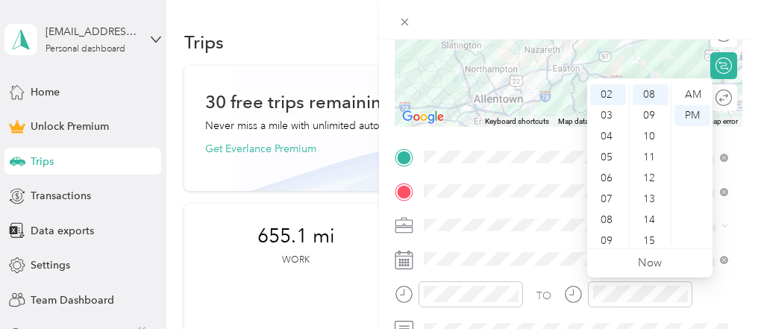
scroll to position [89, 0]
click at [606, 233] on div "11" at bounding box center [608, 234] width 36 height 21
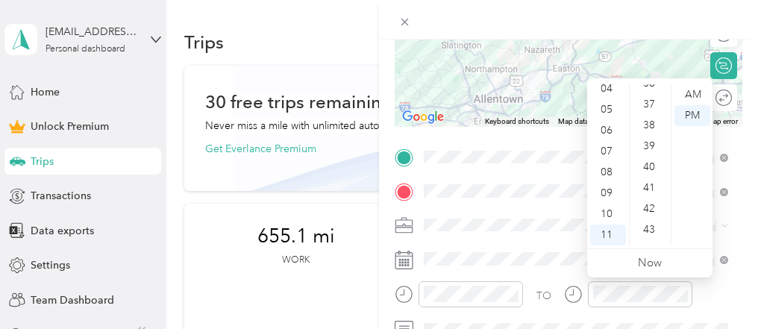
scroll to position [776, 0]
click at [661, 151] on div "40" at bounding box center [650, 153] width 36 height 21
click at [697, 93] on div "AM" at bounding box center [692, 94] width 36 height 21
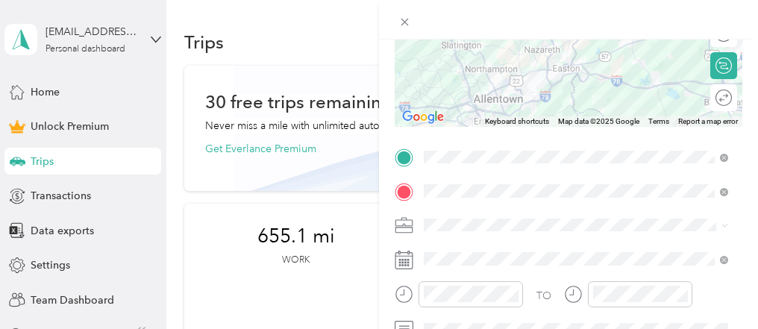
scroll to position [0, 0]
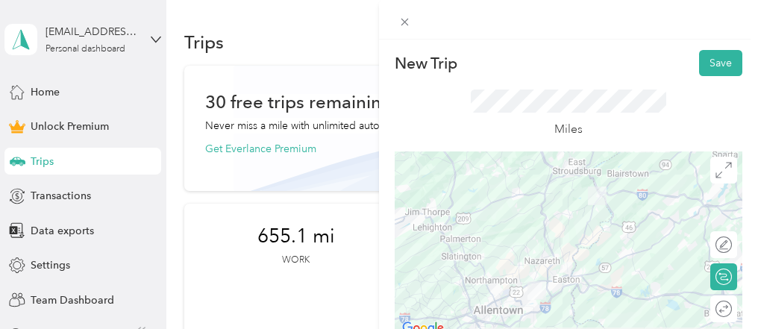
click at [757, 111] on div "New Trip Save This trip cannot be edited because it is either under review, app…" at bounding box center [568, 204] width 379 height 329
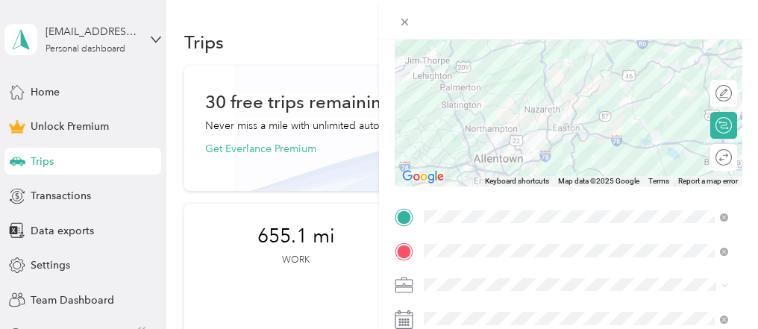
scroll to position [169, 0]
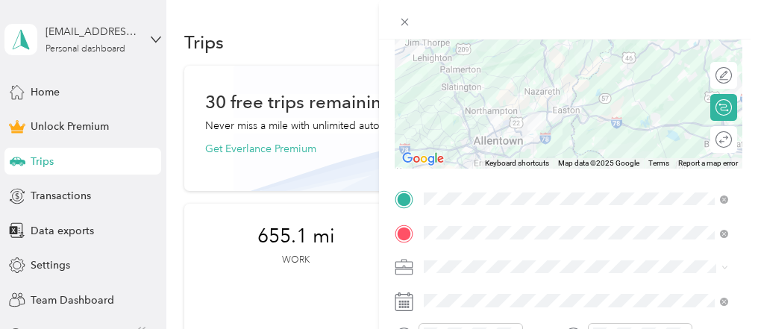
click at [462, 55] on div "Work" at bounding box center [576, 52] width 294 height 16
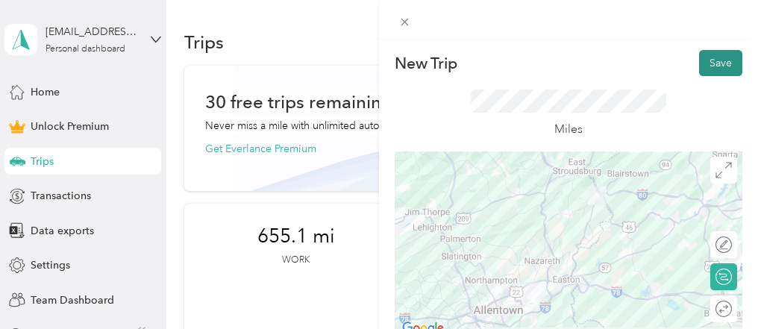
click at [717, 72] on button "Save" at bounding box center [720, 63] width 43 height 26
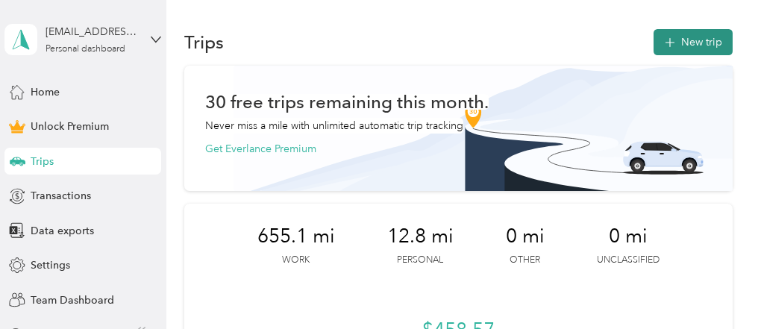
click at [708, 41] on button "New trip" at bounding box center [692, 42] width 79 height 26
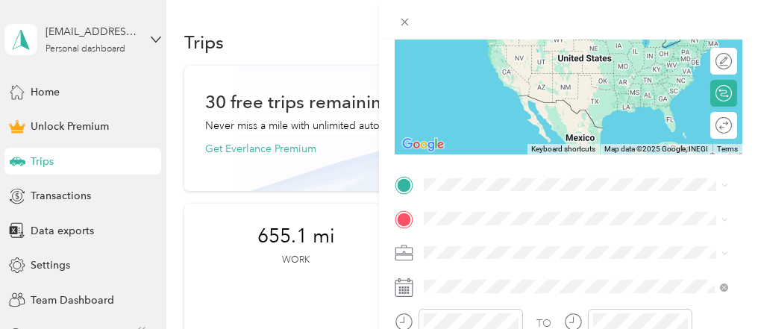
scroll to position [195, 0]
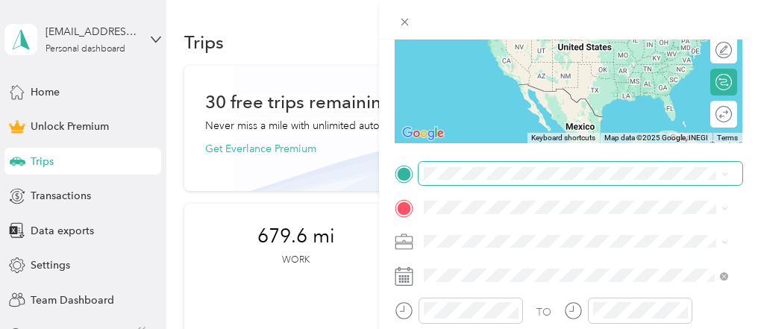
click at [444, 180] on span at bounding box center [580, 174] width 324 height 24
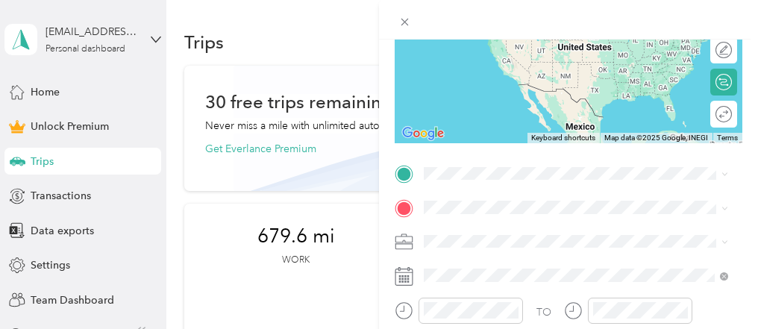
drag, startPoint x: 444, startPoint y: 180, endPoint x: 614, endPoint y: 230, distance: 176.7
click at [614, 225] on span "2346 North Delaware Drive Mount Bethel, Pennsylvania 18343, United States" at bounding box center [554, 218] width 204 height 13
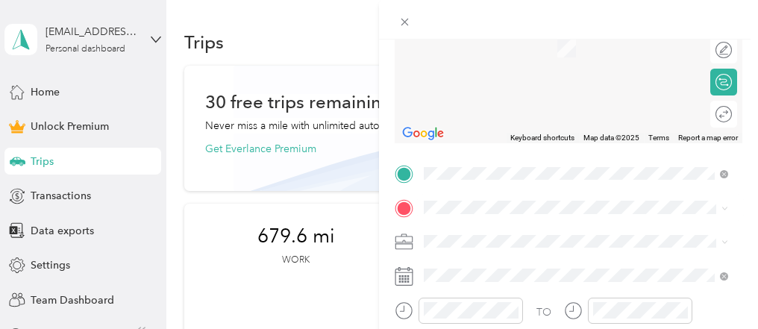
click at [548, 25] on span "2504 Judith Street Bethlehem, Pennsylvania 18020, United States" at bounding box center [568, 17] width 232 height 13
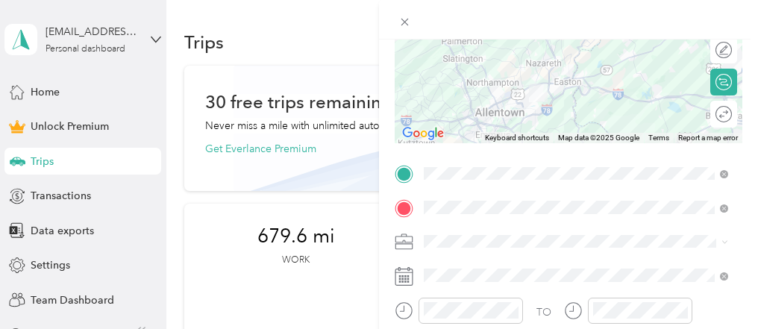
click at [450, 34] on li "Work" at bounding box center [575, 27] width 315 height 26
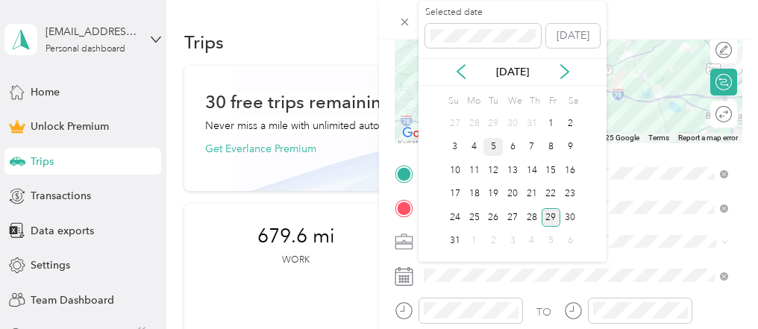
click at [488, 145] on div "5" at bounding box center [492, 147] width 19 height 19
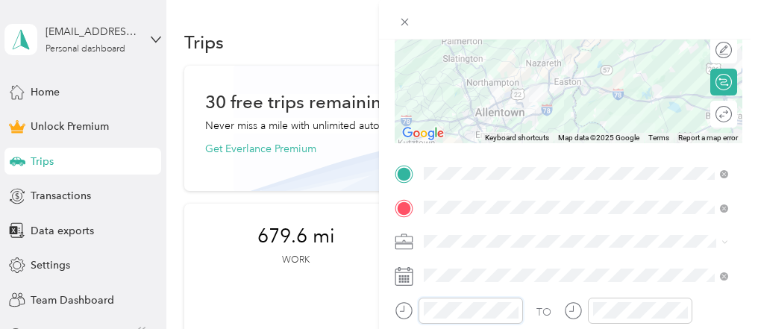
click at [356, 312] on div "New Trip Save This trip cannot be edited because it is either under review, app…" at bounding box center [379, 164] width 758 height 329
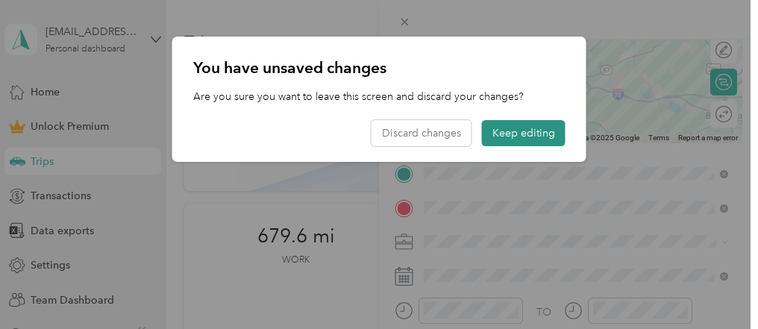
click at [521, 136] on button "Keep editing" at bounding box center [524, 133] width 84 height 26
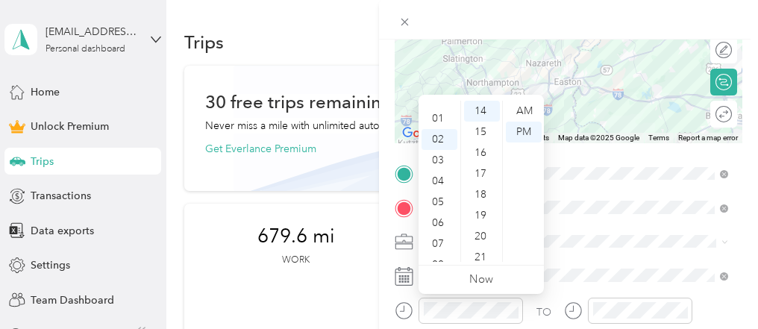
scroll to position [0, 0]
click at [437, 128] on div "01" at bounding box center [439, 132] width 36 height 21
click at [506, 208] on ul "AM PM" at bounding box center [523, 181] width 42 height 161
click at [524, 128] on div "PM" at bounding box center [524, 132] width 36 height 21
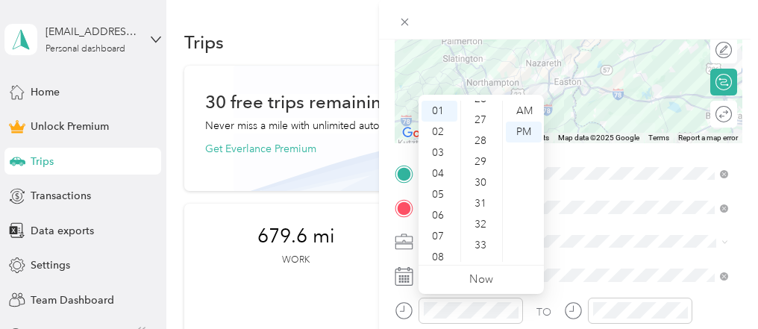
scroll to position [574, 0]
click at [478, 160] on div "30" at bounding box center [482, 164] width 36 height 21
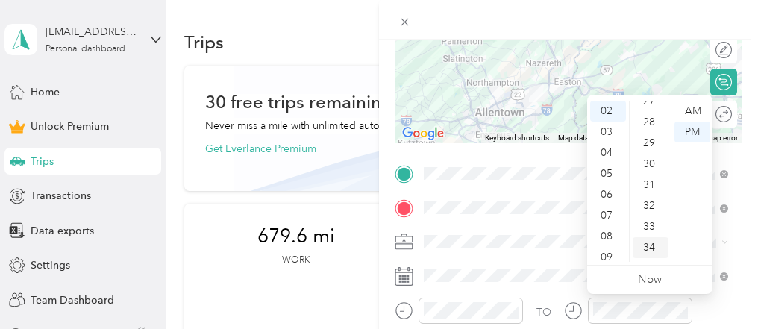
click at [664, 244] on div "34" at bounding box center [650, 247] width 36 height 21
click at [657, 133] on div "35" at bounding box center [650, 132] width 36 height 21
click at [657, 133] on div "36" at bounding box center [650, 132] width 36 height 21
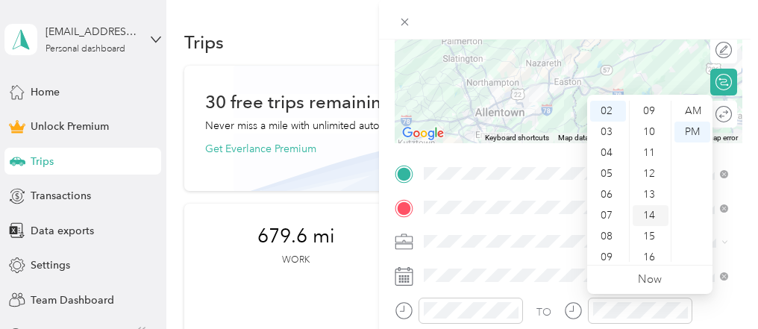
click at [654, 212] on div "14" at bounding box center [650, 215] width 36 height 21
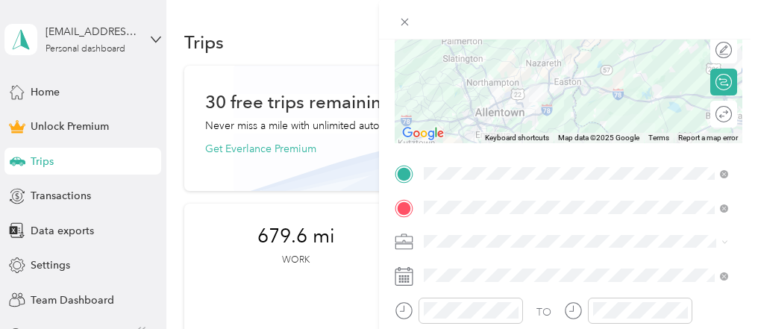
click at [570, 258] on div "TO Add photo" at bounding box center [569, 325] width 348 height 327
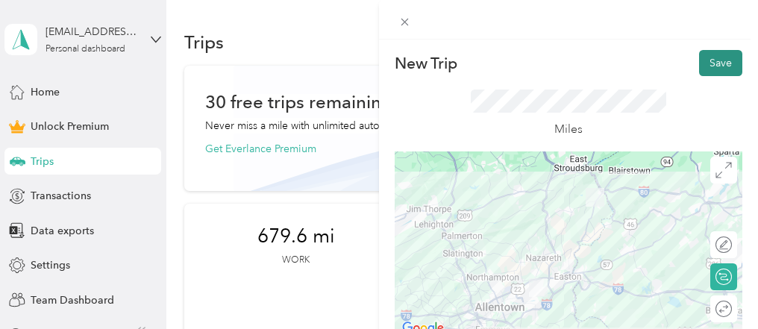
click at [726, 57] on button "Save" at bounding box center [720, 63] width 43 height 26
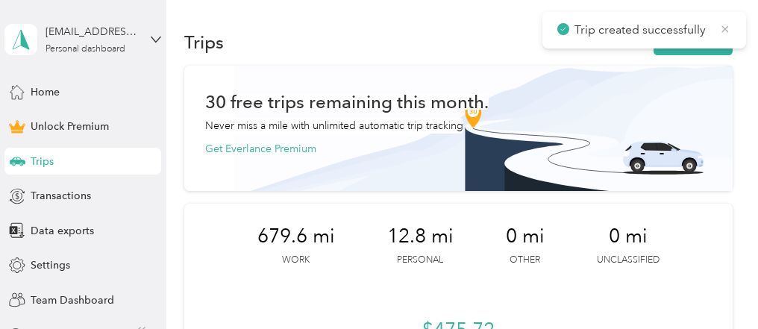
click at [724, 26] on icon at bounding box center [725, 28] width 12 height 13
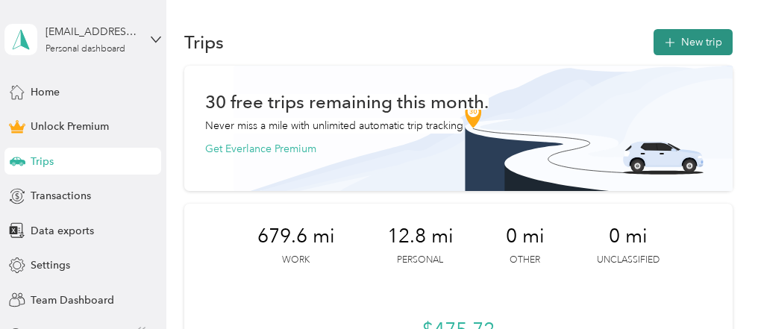
click at [703, 43] on button "New trip" at bounding box center [692, 42] width 79 height 26
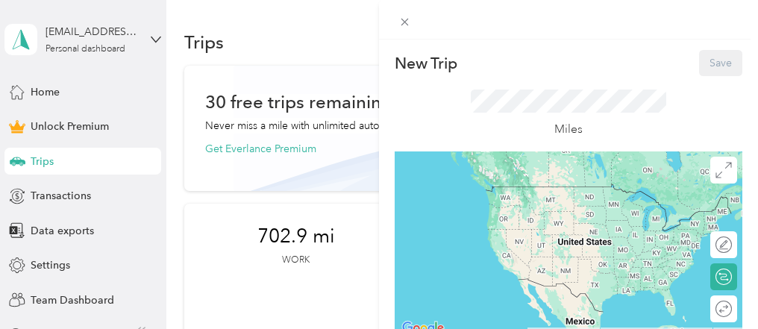
click at [44, 89] on div "New Trip Save This trip cannot be edited because it is either under review, app…" at bounding box center [379, 164] width 758 height 329
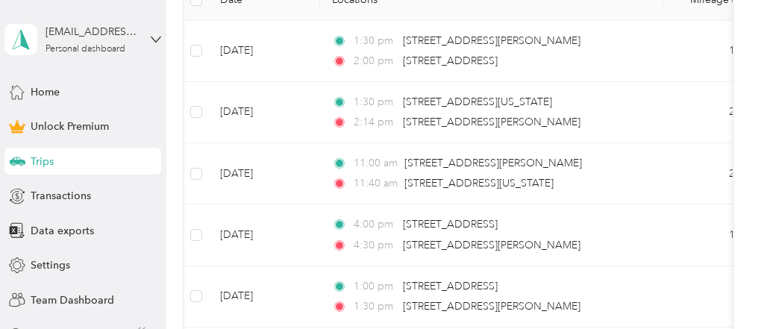
scroll to position [481, 0]
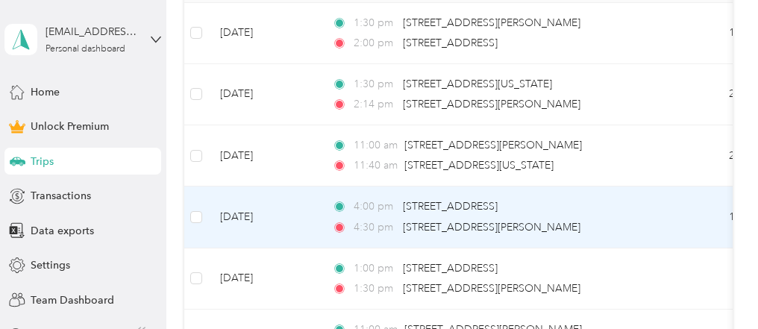
click at [270, 213] on td "Aug 4, 2025" at bounding box center [264, 216] width 112 height 61
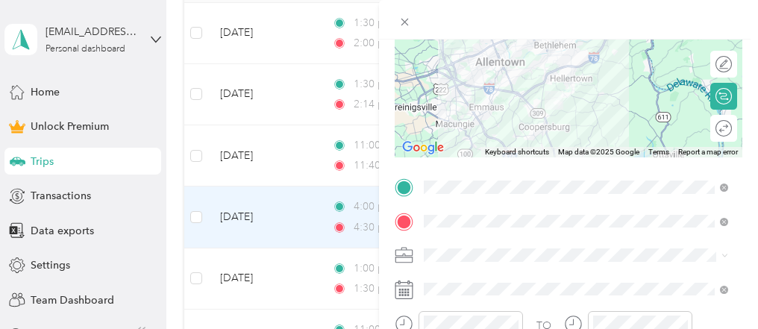
scroll to position [182, 0]
click at [401, 291] on rect at bounding box center [402, 291] width 2 height 2
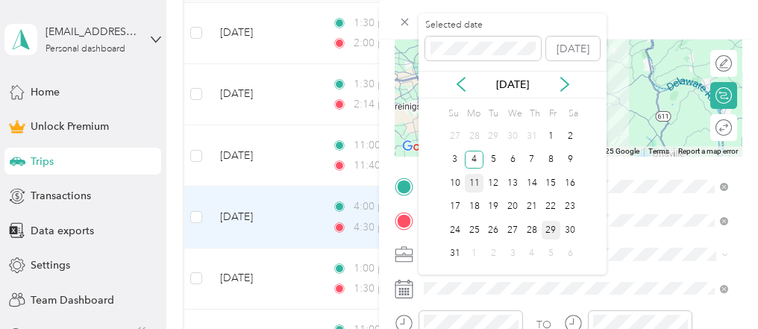
click at [473, 177] on div "11" at bounding box center [474, 183] width 19 height 19
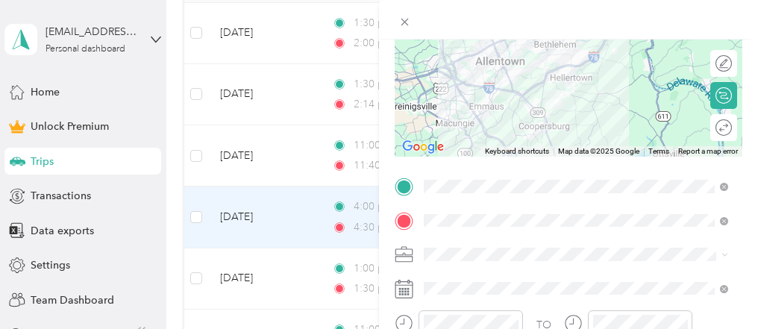
scroll to position [0, 0]
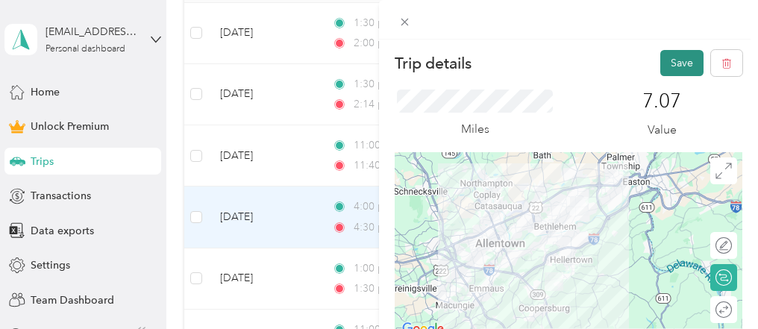
click at [671, 54] on button "Save" at bounding box center [681, 63] width 43 height 26
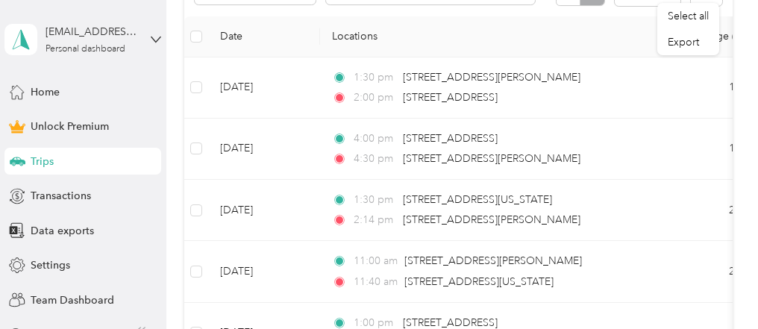
scroll to position [430, 0]
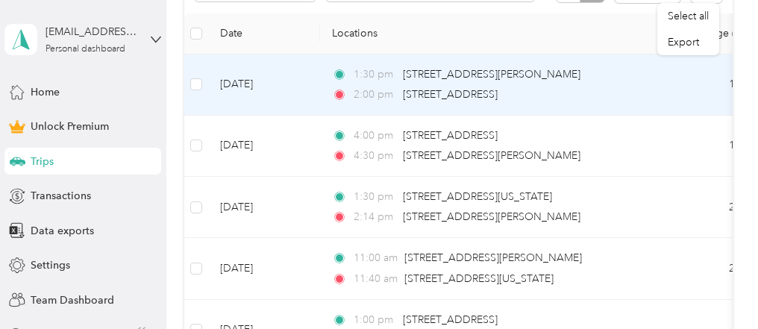
click at [276, 84] on td "Aug 29, 2025" at bounding box center [264, 84] width 112 height 61
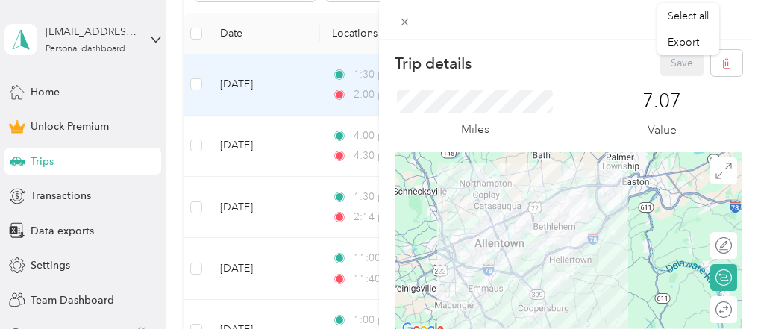
scroll to position [430, 0]
click at [254, 85] on div "Trip details Save This trip cannot be edited because it is either under review,…" at bounding box center [379, 164] width 758 height 329
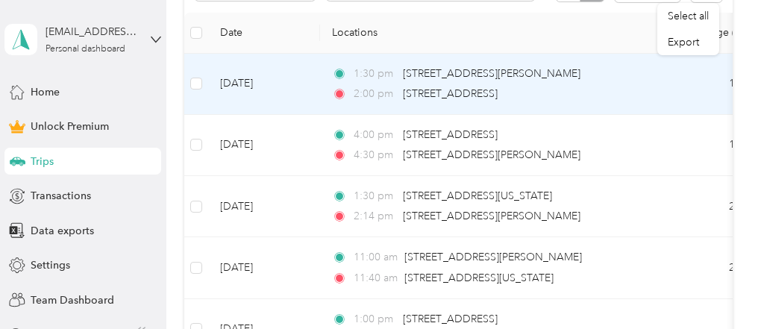
click at [254, 85] on td "Aug 29, 2025" at bounding box center [264, 84] width 112 height 61
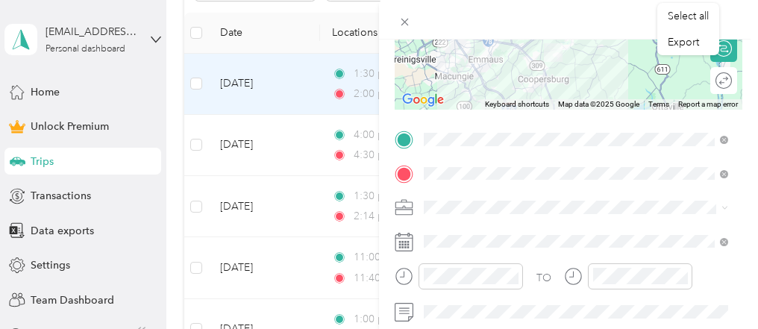
scroll to position [251, 0]
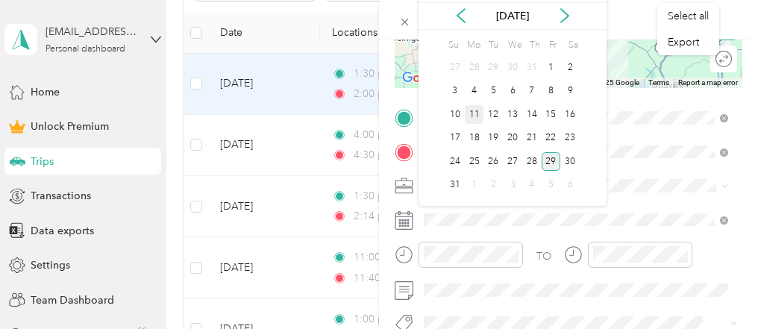
click at [474, 114] on div "11" at bounding box center [474, 114] width 19 height 19
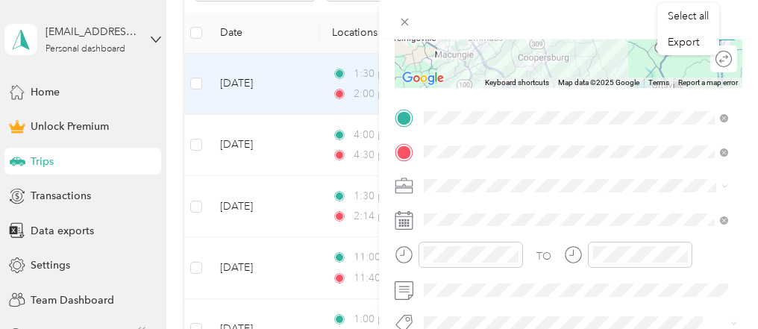
scroll to position [0, 0]
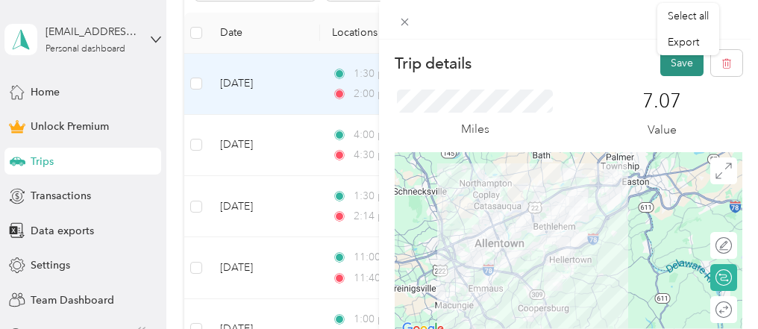
click at [672, 61] on button "Save" at bounding box center [681, 63] width 43 height 26
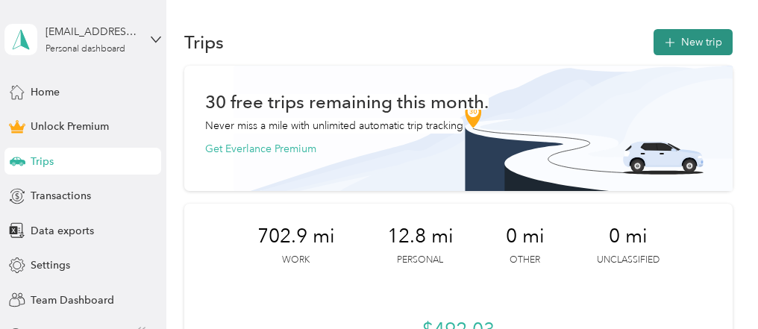
click at [688, 52] on button "New trip" at bounding box center [692, 42] width 79 height 26
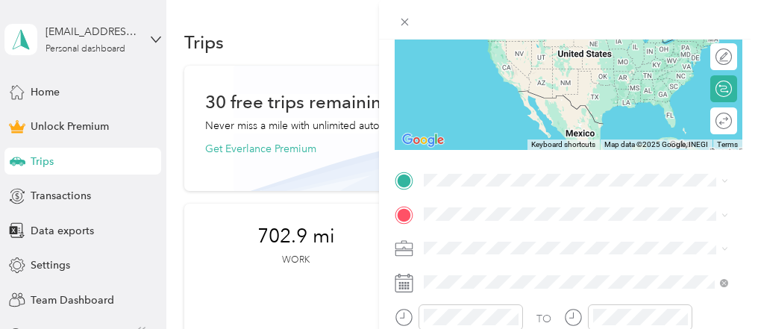
scroll to position [213, 0]
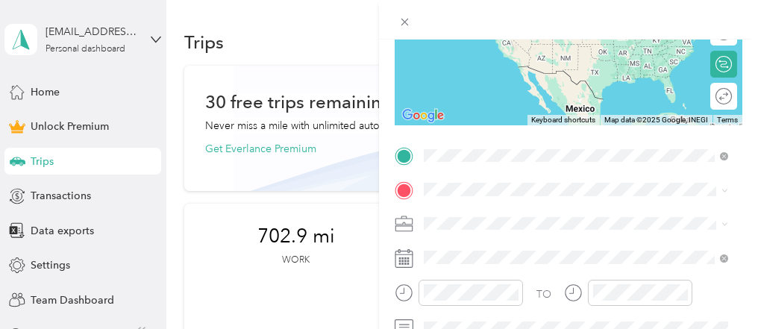
click at [474, 246] on span "2504 Judith Street Bethlehem, Pennsylvania 18020, United States" at bounding box center [568, 239] width 232 height 13
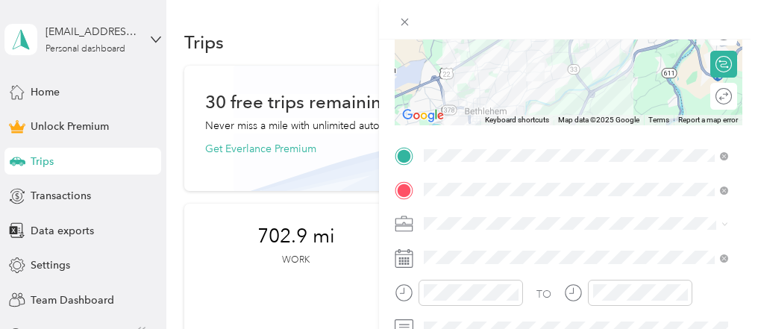
click at [459, 16] on li "Work" at bounding box center [575, 10] width 315 height 26
click at [565, 244] on div "TO Add photo" at bounding box center [569, 307] width 348 height 327
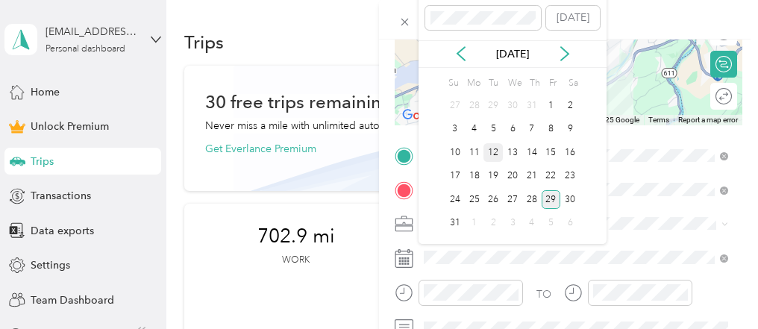
click at [495, 154] on div "12" at bounding box center [492, 152] width 19 height 19
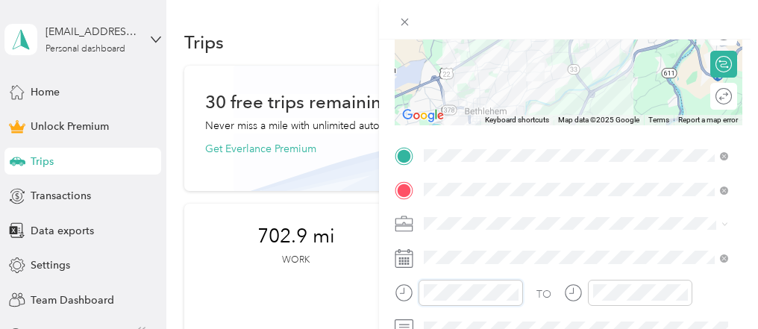
click at [343, 312] on div "New Trip Save This trip cannot be edited because it is either under review, app…" at bounding box center [379, 164] width 758 height 329
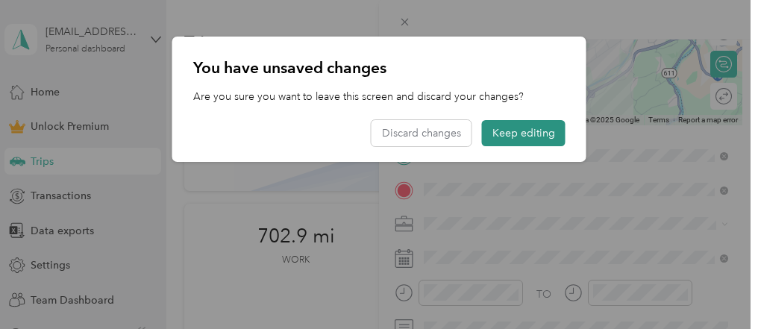
click at [501, 129] on button "Keep editing" at bounding box center [524, 133] width 84 height 26
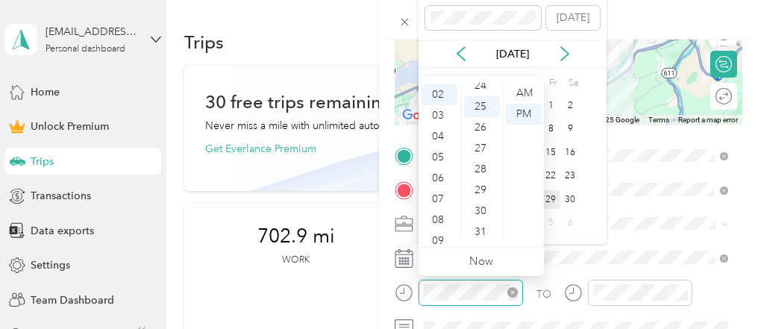
scroll to position [522, 0]
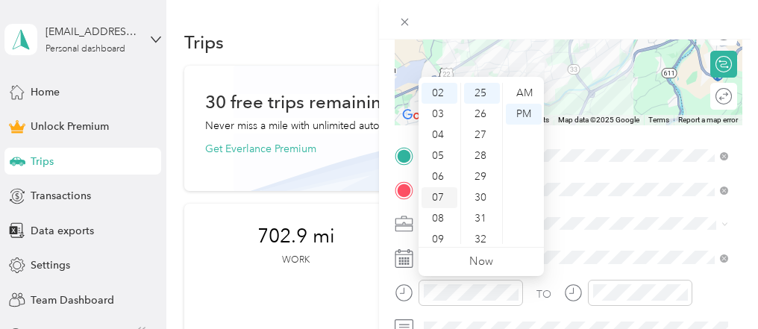
click at [444, 201] on div "07" at bounding box center [439, 197] width 36 height 21
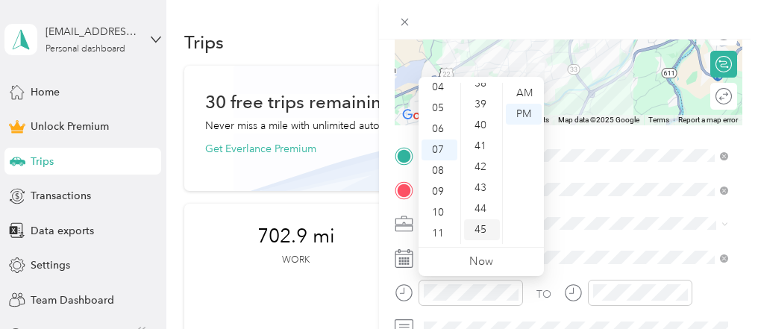
click at [484, 224] on div "45" at bounding box center [482, 229] width 36 height 21
click at [521, 92] on div "AM" at bounding box center [524, 93] width 36 height 21
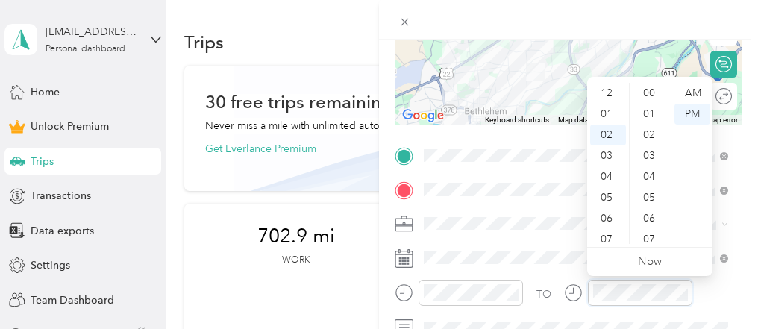
scroll to position [42, 0]
click at [606, 218] on div "08" at bounding box center [608, 218] width 36 height 21
click at [693, 92] on div "AM" at bounding box center [692, 93] width 36 height 21
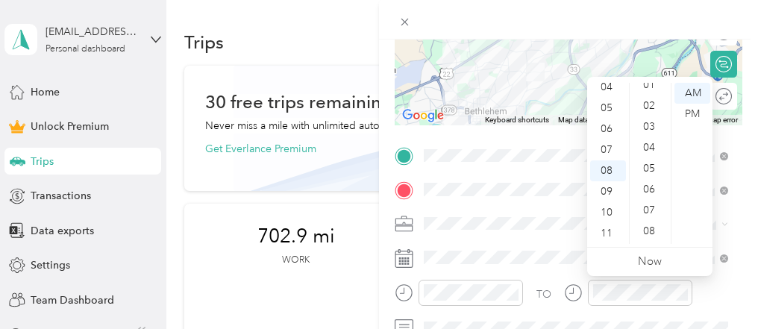
scroll to position [0, 0]
click at [652, 99] on div "00" at bounding box center [650, 93] width 36 height 21
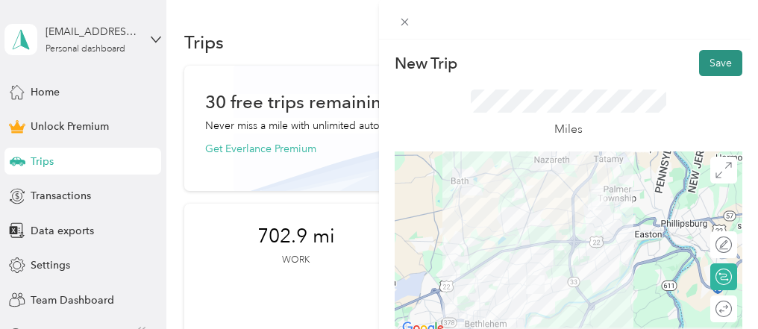
click at [717, 69] on button "Save" at bounding box center [720, 63] width 43 height 26
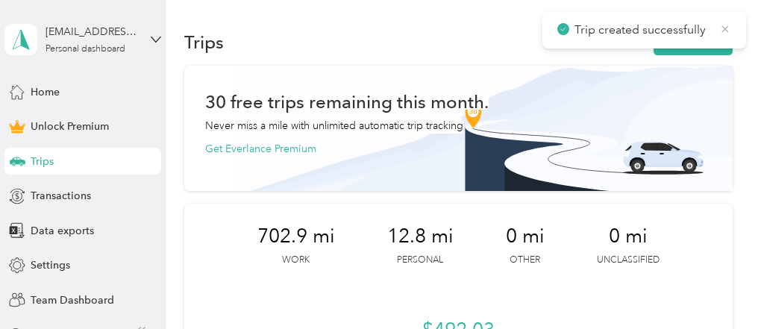
click at [723, 24] on icon at bounding box center [725, 28] width 12 height 13
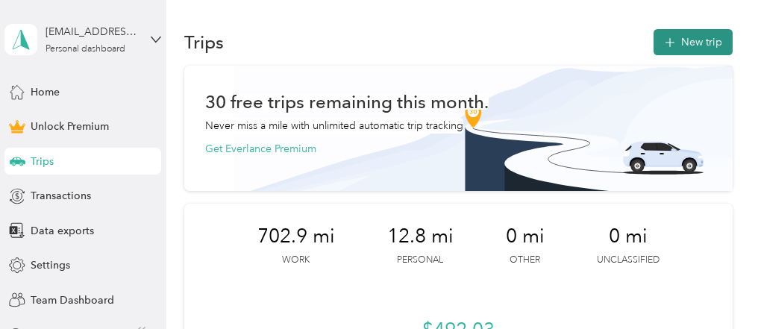
click at [709, 40] on button "New trip" at bounding box center [692, 42] width 79 height 26
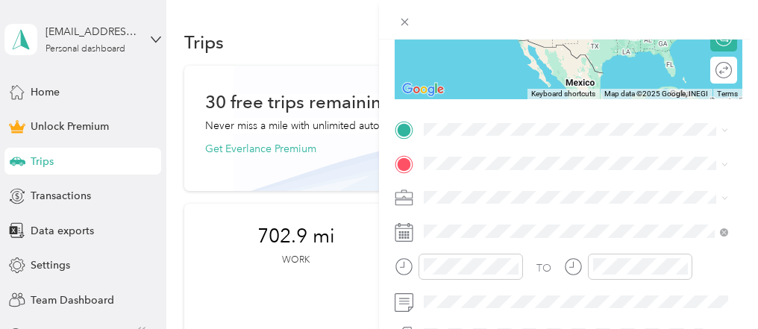
scroll to position [255, 0]
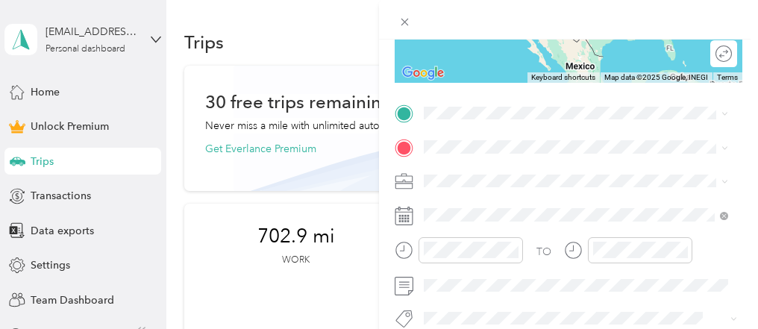
click at [486, 166] on span "119 Lower Way Road Easton, Pennsylvania 18045, United States" at bounding box center [526, 158] width 149 height 13
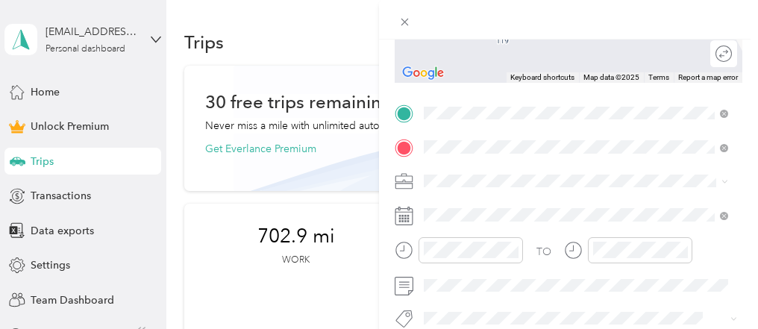
click at [471, 197] on span "2504 Judith Street Bethlehem, Pennsylvania 18020, United States" at bounding box center [568, 199] width 232 height 13
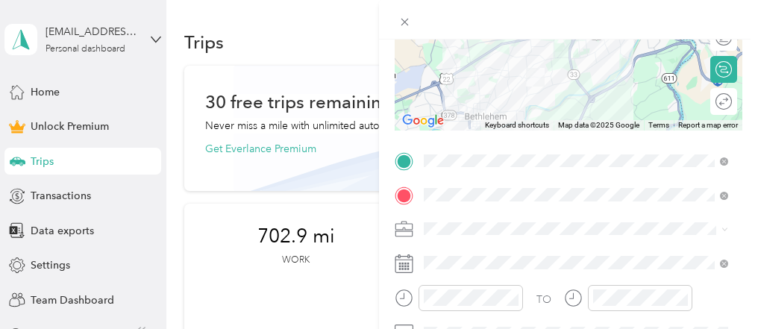
scroll to position [181, 0]
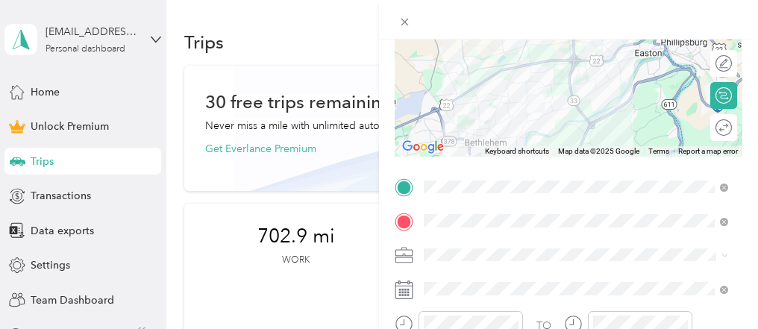
click at [462, 40] on div "Work" at bounding box center [576, 45] width 294 height 16
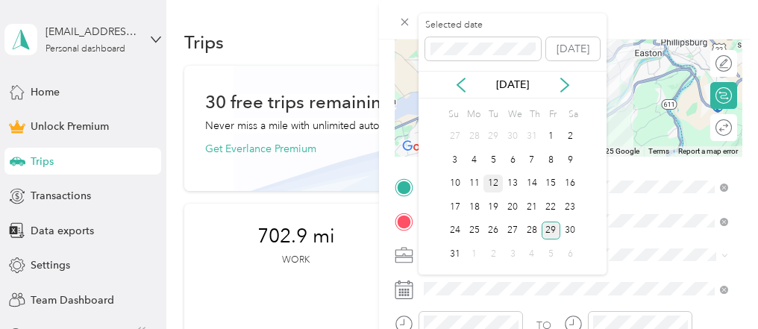
click at [489, 178] on div "12" at bounding box center [492, 184] width 19 height 19
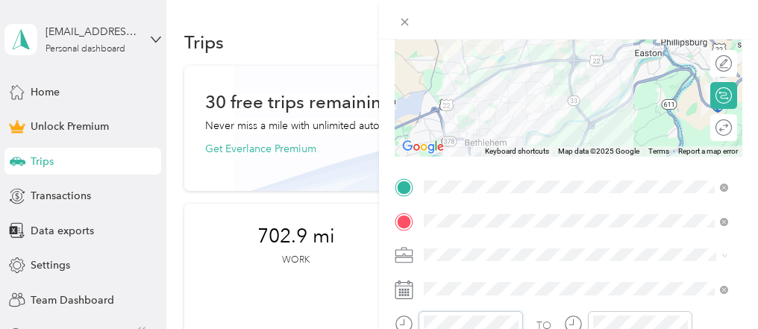
click at [398, 318] on div at bounding box center [459, 324] width 128 height 26
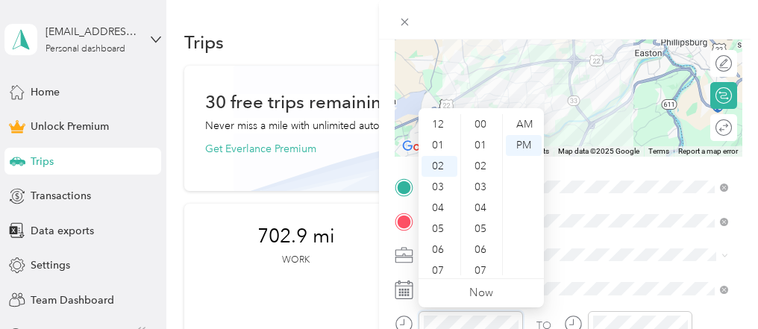
scroll to position [564, 0]
click at [433, 266] on div "09" at bounding box center [439, 270] width 36 height 21
click at [485, 188] on div "30" at bounding box center [482, 187] width 36 height 21
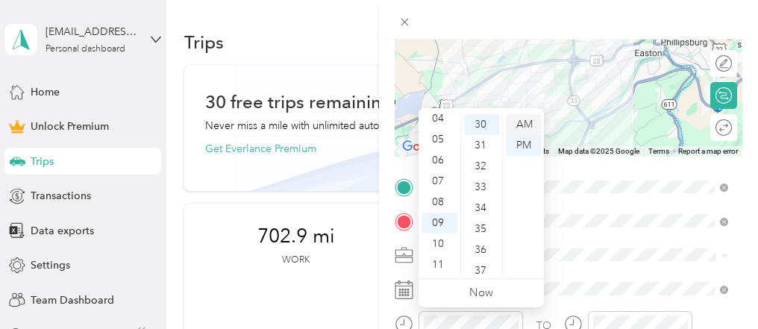
click at [527, 122] on div "AM" at bounding box center [524, 124] width 36 height 21
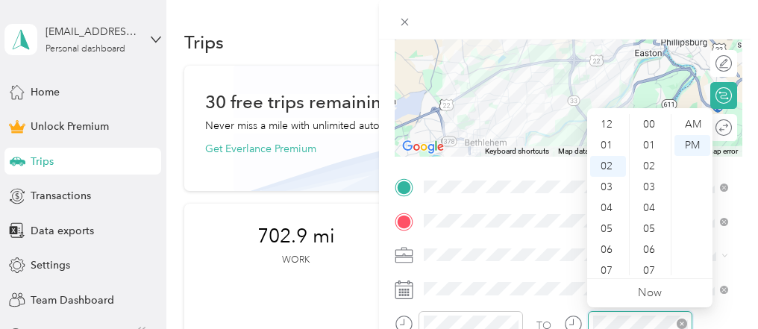
scroll to position [564, 0]
click at [618, 270] on div "09" at bounding box center [608, 270] width 36 height 21
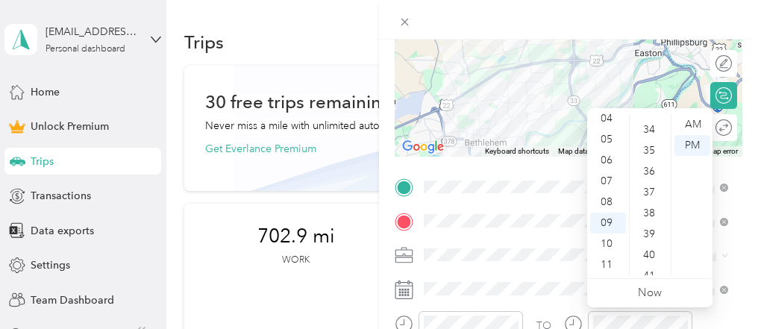
scroll to position [845, 0]
click at [653, 220] on div "45" at bounding box center [650, 219] width 36 height 21
click at [688, 122] on div "AM" at bounding box center [692, 124] width 36 height 21
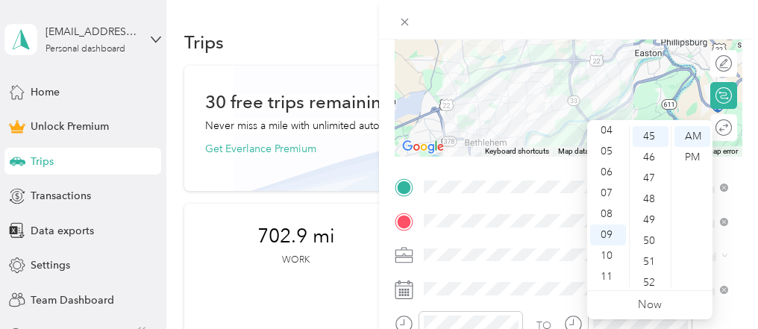
scroll to position [0, 0]
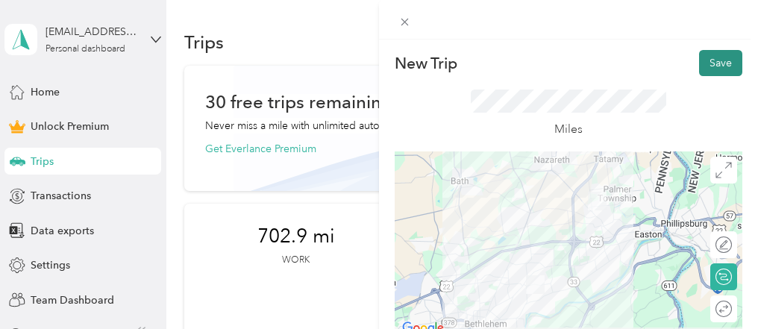
click at [716, 55] on button "Save" at bounding box center [720, 63] width 43 height 26
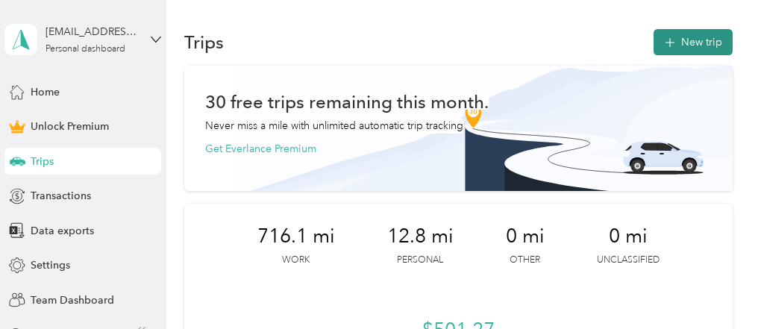
click at [707, 42] on button "New trip" at bounding box center [692, 42] width 79 height 26
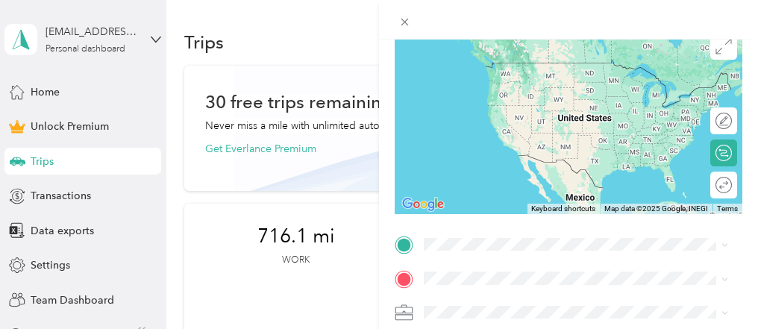
scroll to position [154, 0]
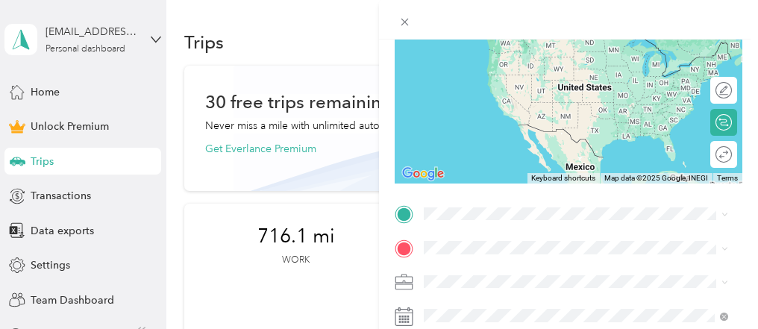
click at [464, 69] on div "Work" at bounding box center [576, 65] width 294 height 16
click at [497, 36] on span "2504 Judith Street Bethlehem, Pennsylvania 18020, United States" at bounding box center [568, 28] width 232 height 13
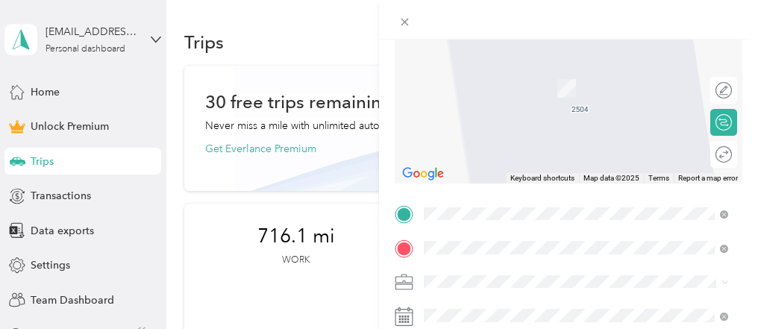
click at [503, 66] on span "3500 High Point Boulevard Bethlehem, Pennsylvania 18017, United States" at bounding box center [526, 65] width 149 height 13
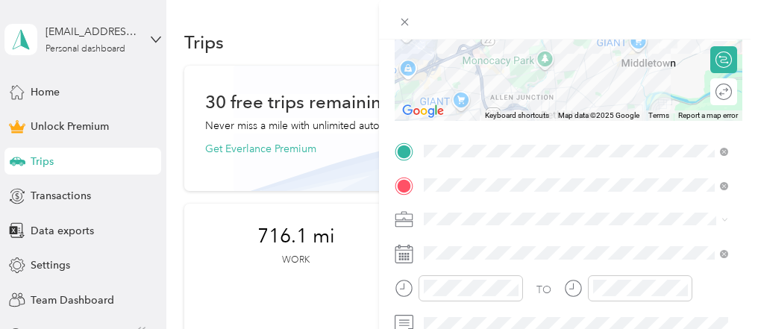
scroll to position [221, 0]
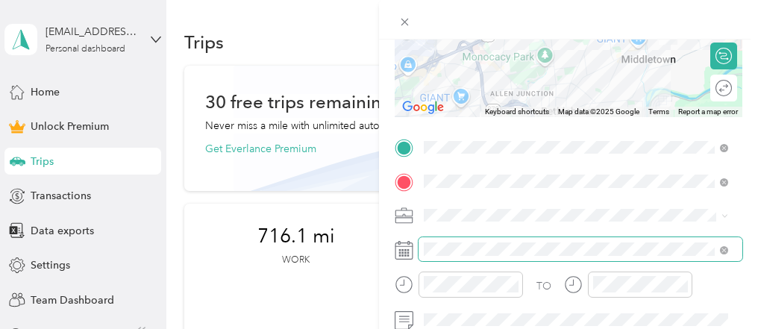
click at [539, 257] on span at bounding box center [580, 249] width 324 height 24
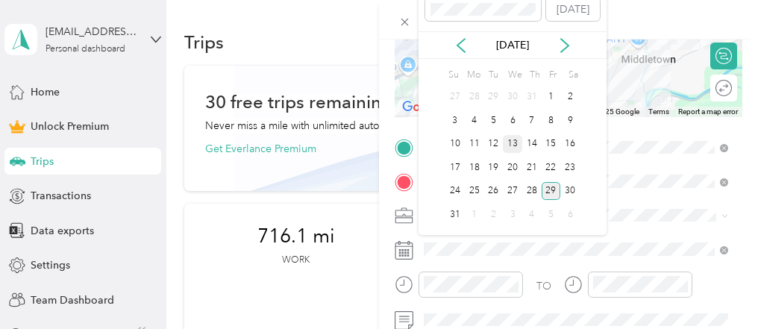
click at [515, 140] on div "13" at bounding box center [512, 144] width 19 height 19
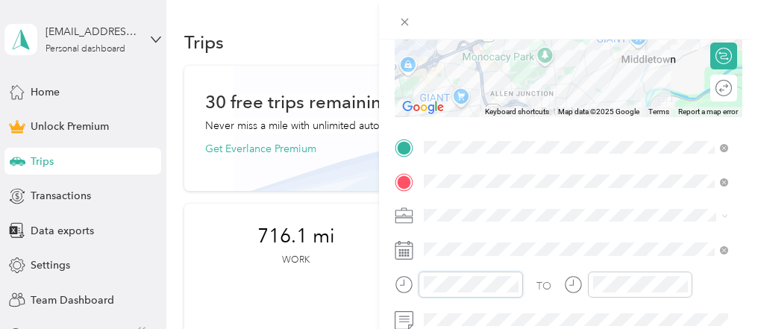
click at [395, 294] on div at bounding box center [459, 284] width 128 height 26
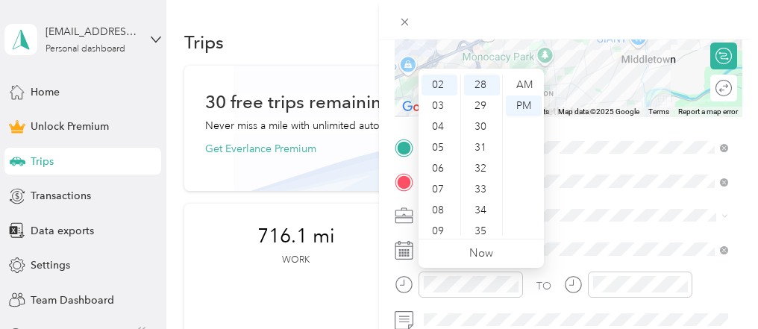
scroll to position [0, 0]
click at [438, 85] on div "12" at bounding box center [439, 85] width 36 height 21
click at [484, 198] on div "40" at bounding box center [482, 195] width 36 height 21
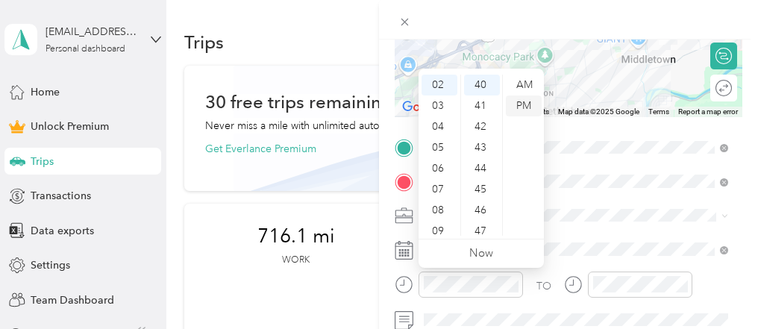
click at [526, 107] on div "PM" at bounding box center [524, 105] width 36 height 21
click at [442, 82] on div "12" at bounding box center [439, 85] width 36 height 21
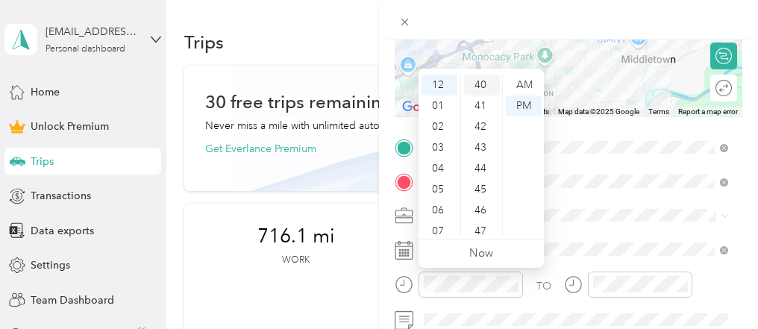
click at [480, 89] on div "40" at bounding box center [482, 85] width 36 height 21
click at [525, 108] on div "PM" at bounding box center [524, 105] width 36 height 21
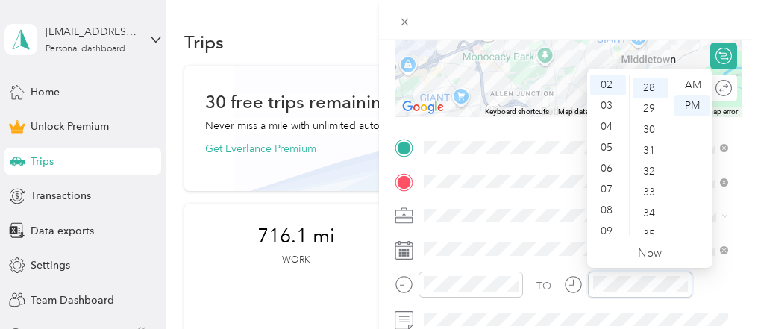
scroll to position [585, 0]
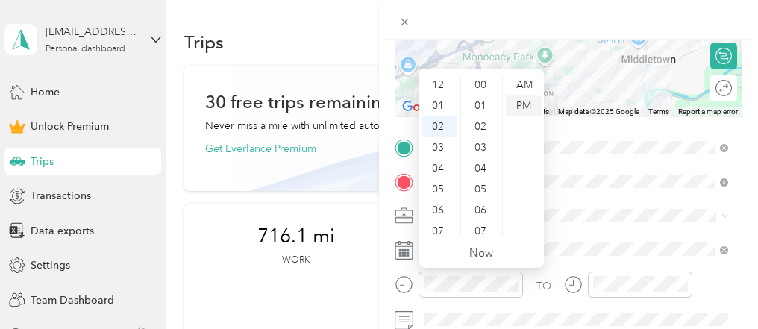
click at [512, 107] on div "PM" at bounding box center [524, 105] width 36 height 21
click at [481, 189] on div "40" at bounding box center [482, 195] width 36 height 21
click at [442, 81] on div "12" at bounding box center [439, 85] width 36 height 21
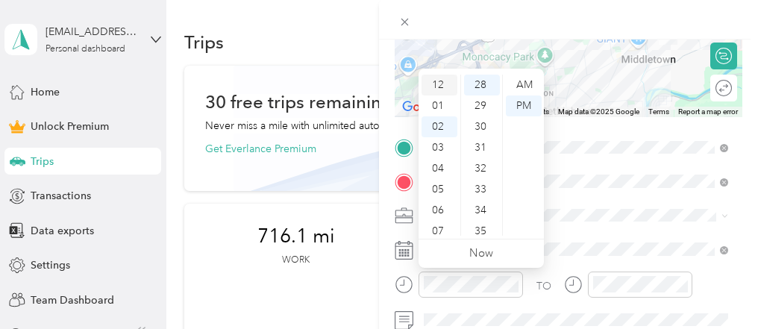
click at [442, 81] on div "12" at bounding box center [439, 85] width 36 height 21
click at [482, 188] on div "40" at bounding box center [482, 195] width 36 height 21
click at [482, 188] on ul "00 01 02 03 04 05 06 07 08 09 10 11 12 13 14 15 16 17 18 19 20 21 22 23 24 25 2…" at bounding box center [481, 155] width 42 height 161
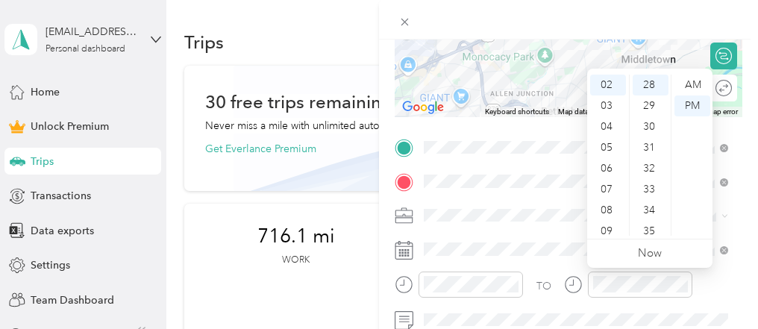
scroll to position [0, 0]
click at [608, 106] on div "01" at bounding box center [608, 105] width 36 height 21
click at [650, 85] on div "00" at bounding box center [650, 85] width 36 height 21
click at [648, 84] on div "00" at bounding box center [650, 85] width 36 height 21
click at [691, 110] on div "PM" at bounding box center [692, 105] width 36 height 21
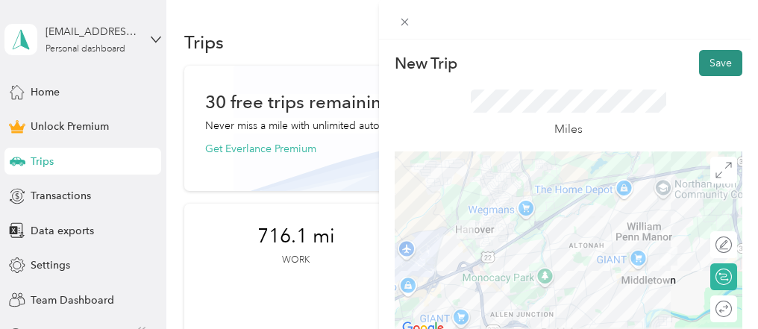
click at [722, 57] on button "Save" at bounding box center [720, 63] width 43 height 26
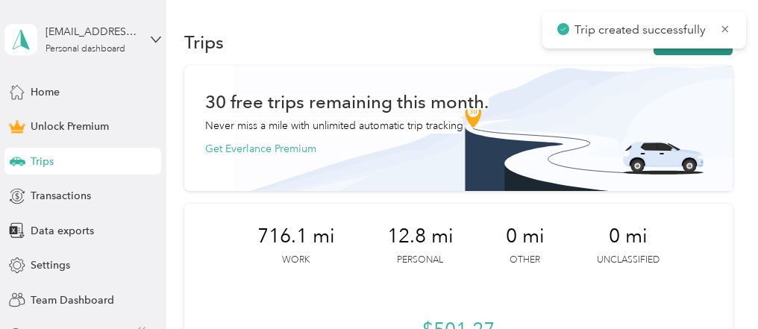
click at [711, 53] on button "New trip" at bounding box center [692, 42] width 79 height 26
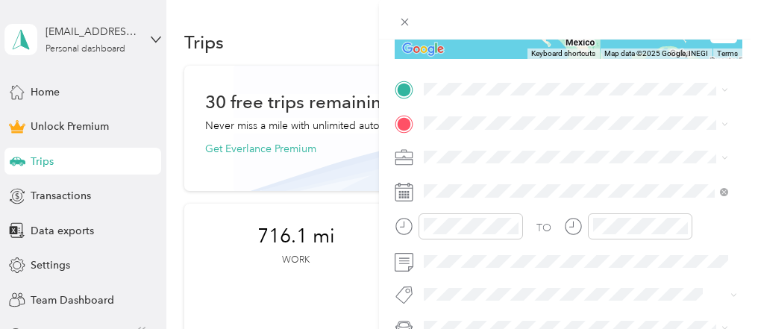
click at [453, 178] on div "Work" at bounding box center [576, 182] width 294 height 16
click at [492, 143] on span "3500 High Point Boulevard Bethlehem, Pennsylvania 18017, United States" at bounding box center [526, 142] width 149 height 13
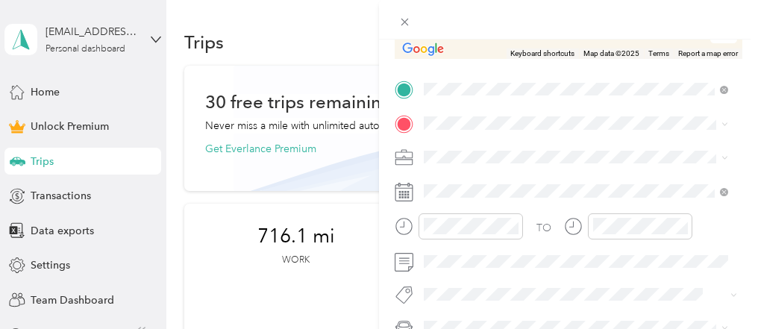
click at [503, 207] on li "2504 Judith Street Bethlehem, Pennsylvania 18020, United States" at bounding box center [575, 204] width 315 height 31
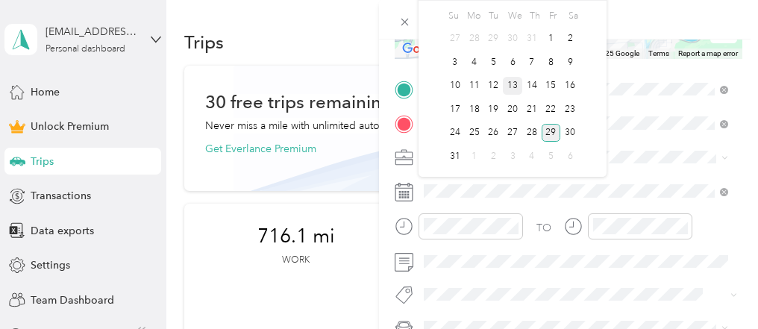
click at [509, 82] on div "13" at bounding box center [512, 86] width 19 height 19
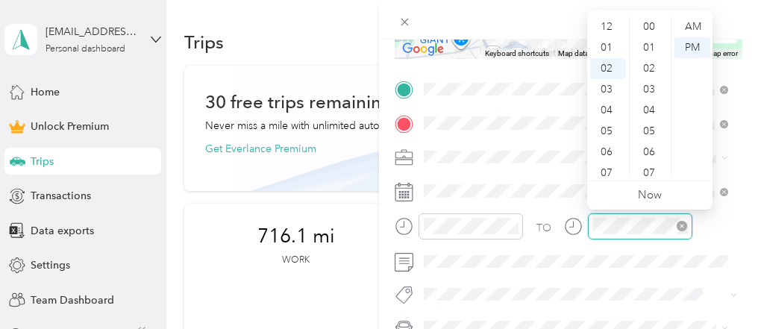
scroll to position [626, 0]
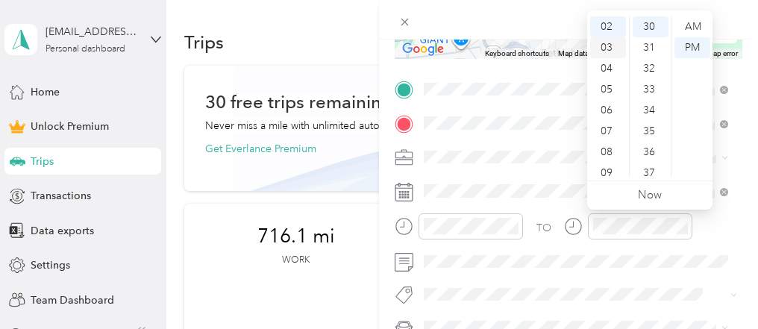
click at [611, 51] on div "03" at bounding box center [608, 47] width 36 height 21
click at [650, 96] on div "20" at bounding box center [650, 99] width 36 height 21
click at [692, 48] on div "PM" at bounding box center [692, 47] width 36 height 21
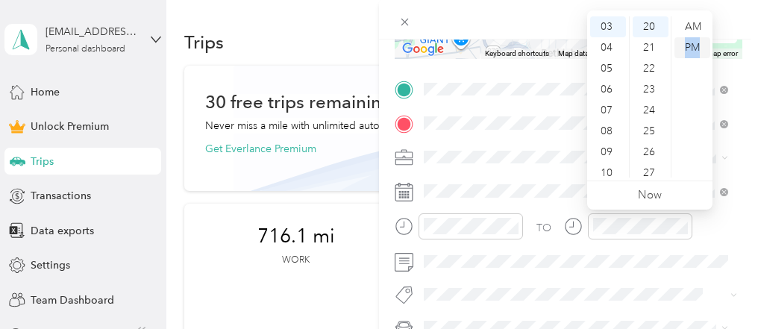
click at [692, 48] on div "PM" at bounding box center [692, 47] width 36 height 21
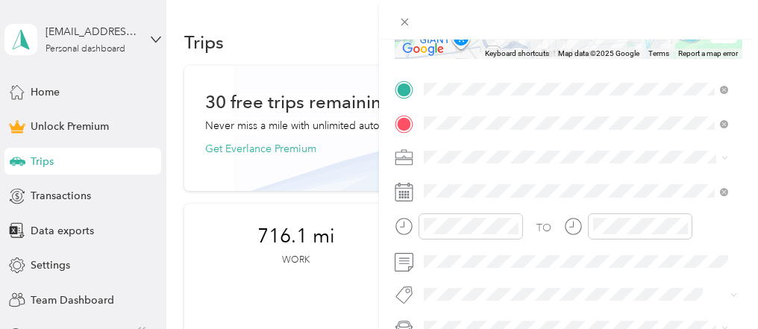
click at [618, 245] on div at bounding box center [628, 231] width 128 height 37
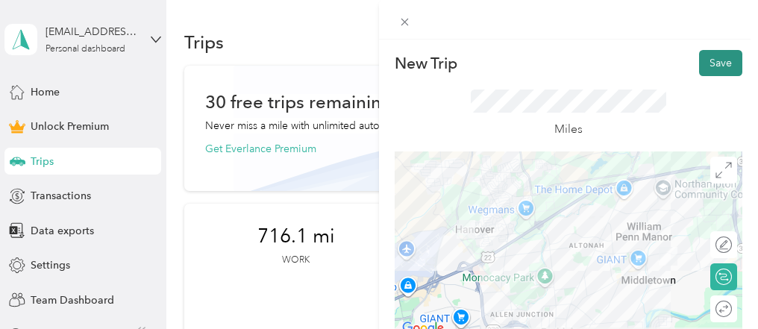
click at [714, 66] on button "Save" at bounding box center [720, 63] width 43 height 26
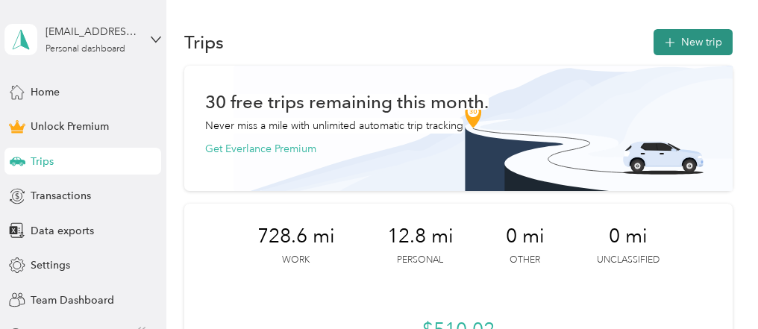
click at [693, 36] on button "New trip" at bounding box center [692, 42] width 79 height 26
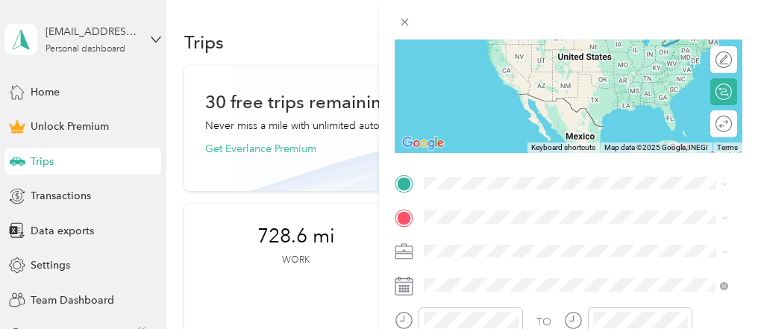
scroll to position [192, 0]
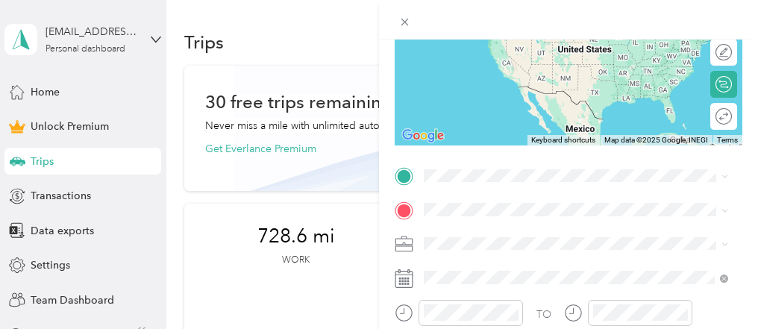
click at [564, 14] on ol "From search results 2504 Judith Street Bethlehem, Pennsylvania 18020, United St…" at bounding box center [575, 34] width 315 height 179
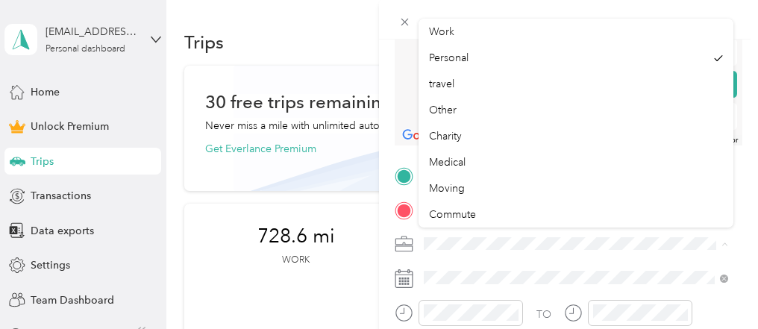
scroll to position [26, 0]
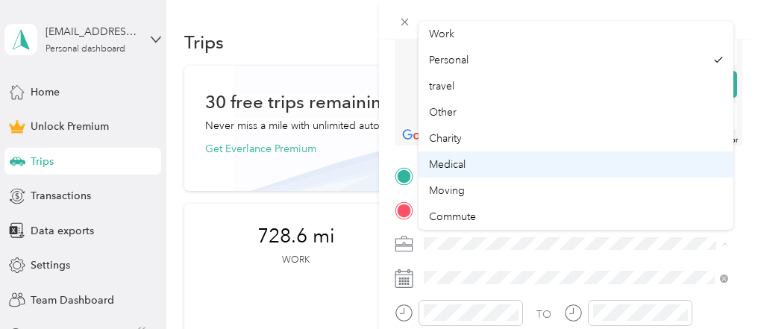
drag, startPoint x: 727, startPoint y: 157, endPoint x: 729, endPoint y: 172, distance: 14.3
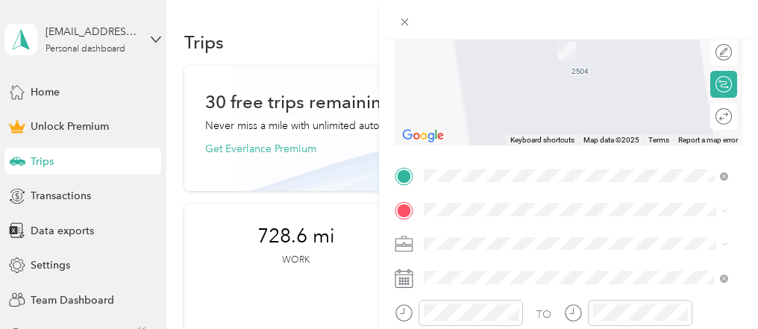
click at [529, 35] on li "Work" at bounding box center [575, 32] width 315 height 26
click at [565, 26] on span "401 West Mill Street Quakertown, Pennsylvania 18951, United States" at bounding box center [526, 19] width 149 height 13
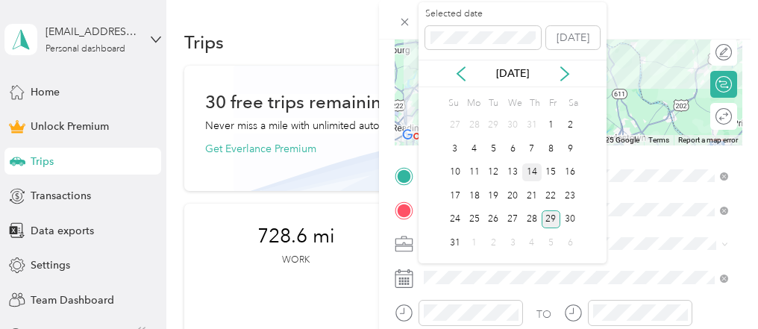
click at [535, 167] on div "14" at bounding box center [531, 172] width 19 height 19
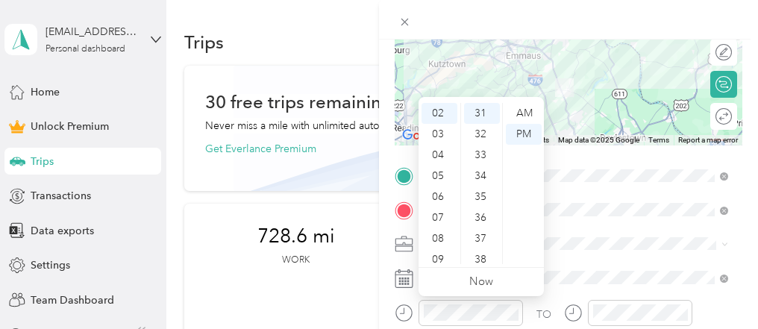
scroll to position [0, 0]
click at [444, 131] on div "01" at bounding box center [439, 134] width 36 height 21
click at [436, 115] on div "12" at bounding box center [439, 113] width 36 height 21
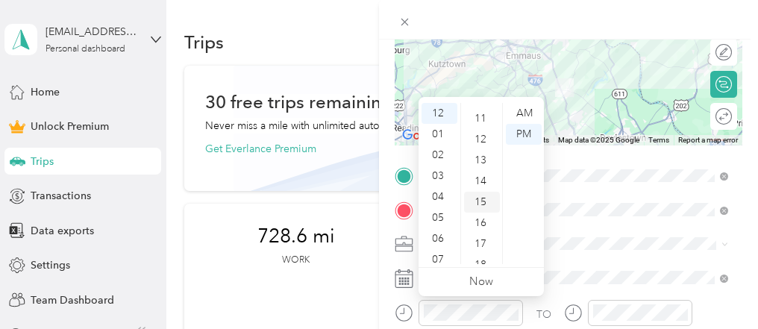
click at [482, 197] on div "15" at bounding box center [482, 202] width 36 height 21
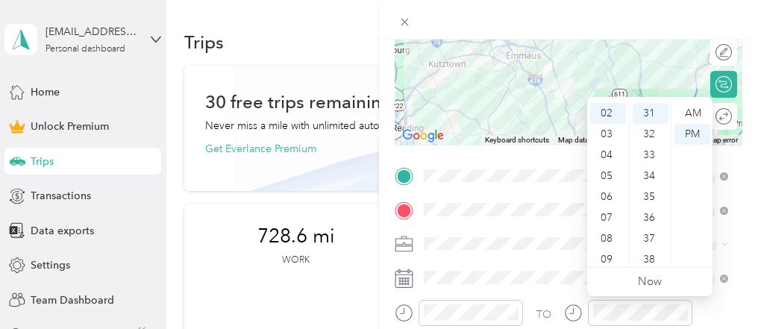
scroll to position [0, 0]
click at [611, 129] on div "01" at bounding box center [608, 134] width 36 height 21
click at [611, 129] on div "02" at bounding box center [608, 134] width 36 height 21
click at [694, 128] on div "PM" at bounding box center [692, 134] width 36 height 21
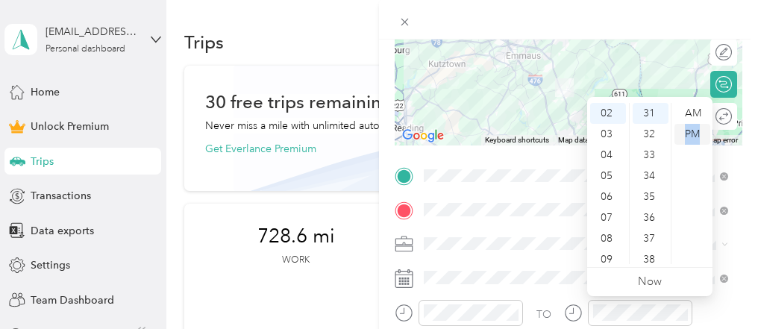
click at [694, 128] on div "PM" at bounding box center [692, 134] width 36 height 21
click at [612, 133] on div "01" at bounding box center [608, 134] width 36 height 21
click at [649, 122] on div "01" at bounding box center [650, 120] width 36 height 21
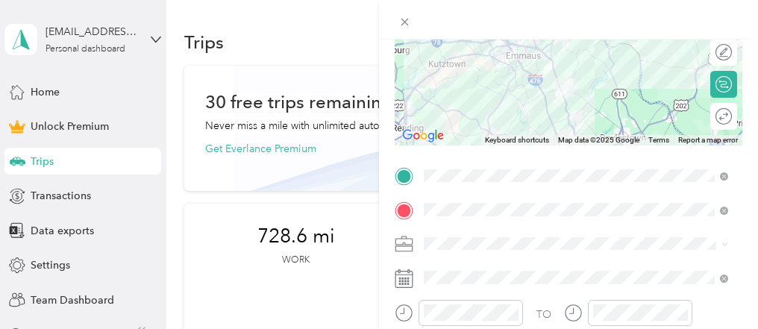
scroll to position [0, 0]
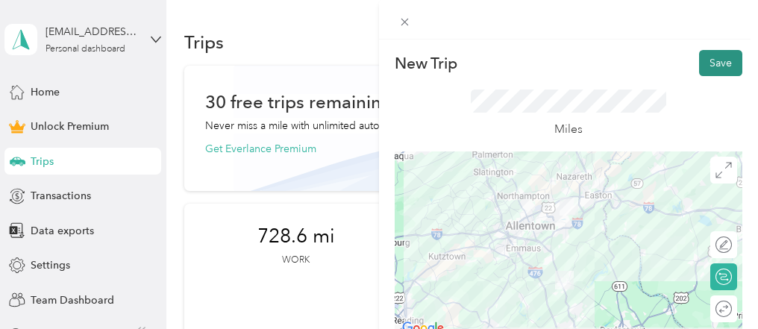
click at [725, 60] on button "Save" at bounding box center [720, 63] width 43 height 26
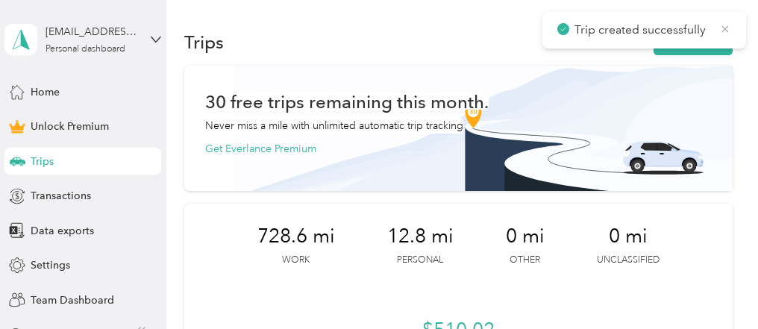
click at [723, 28] on icon at bounding box center [725, 28] width 7 height 7
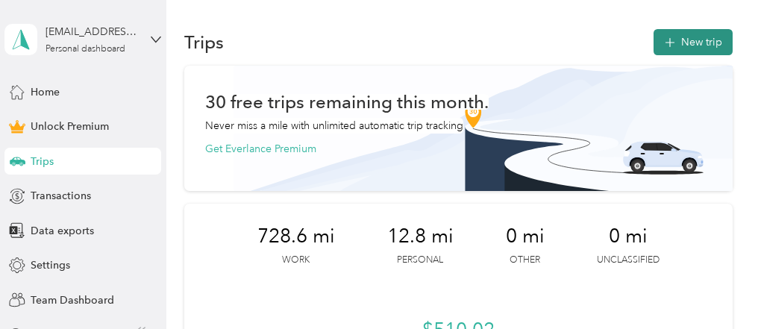
click at [710, 37] on button "New trip" at bounding box center [692, 42] width 79 height 26
